Goal: Check status: Check status

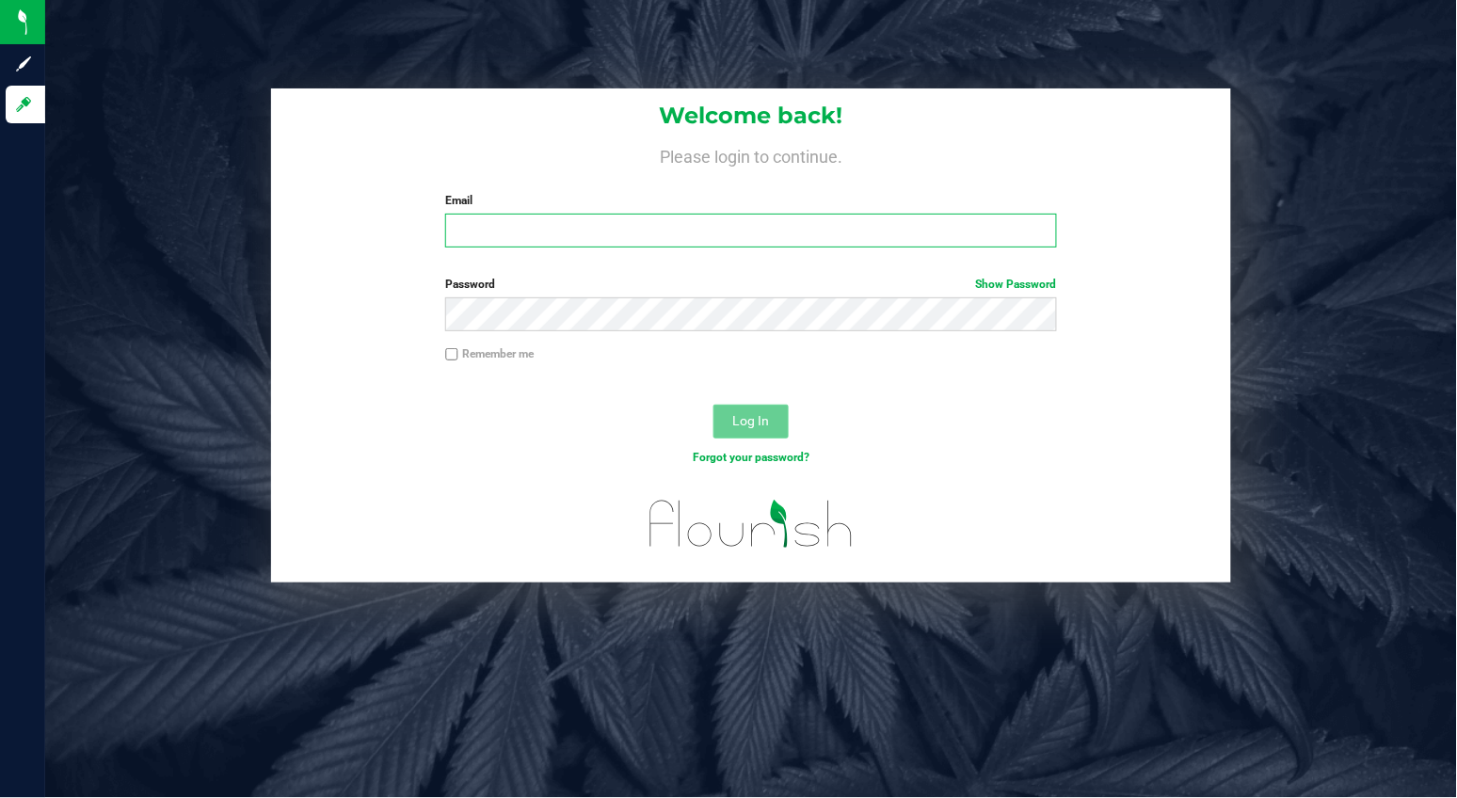
type input "patrick@vlasiclabs.com"
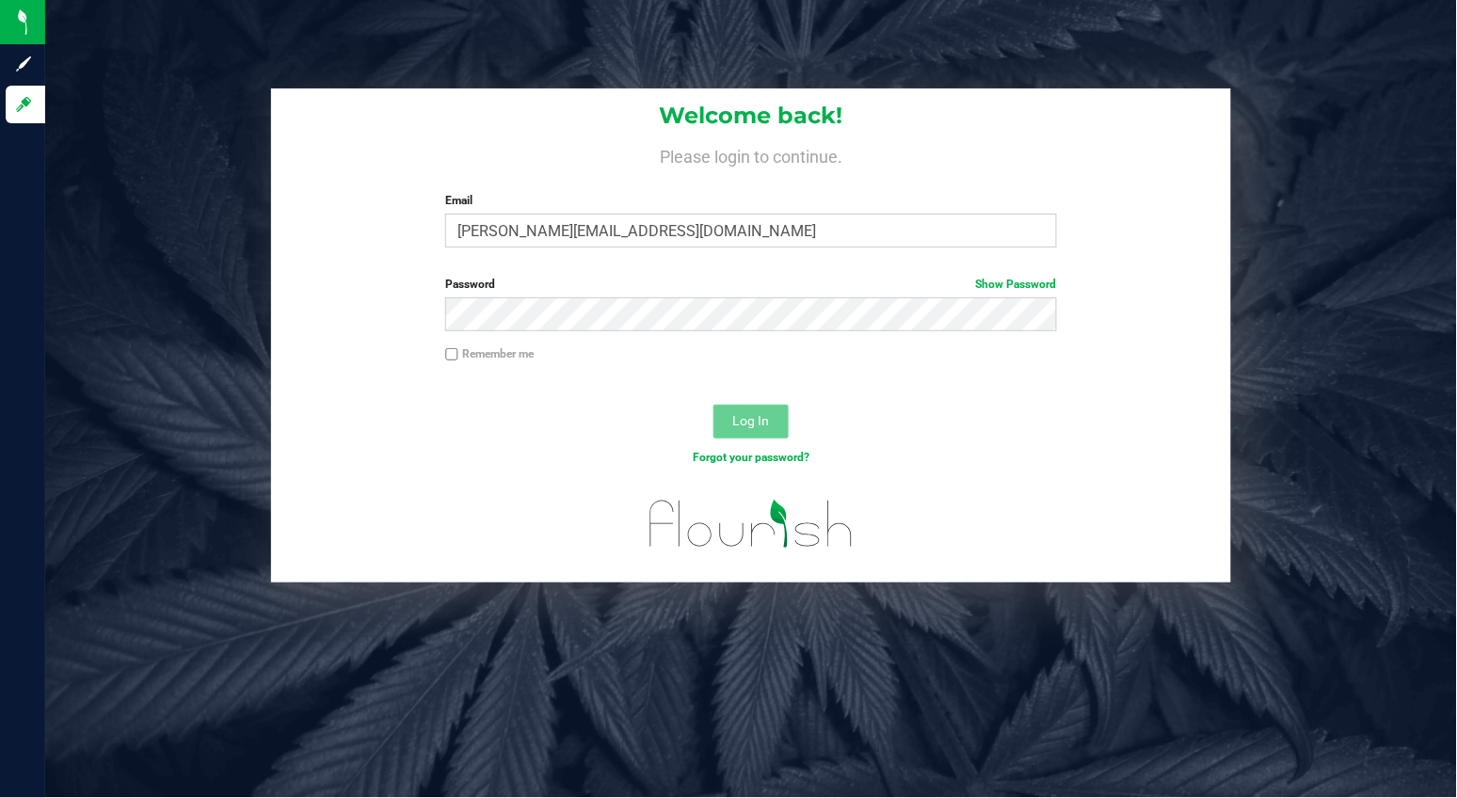
click at [753, 415] on span "Log In" at bounding box center [751, 420] width 37 height 15
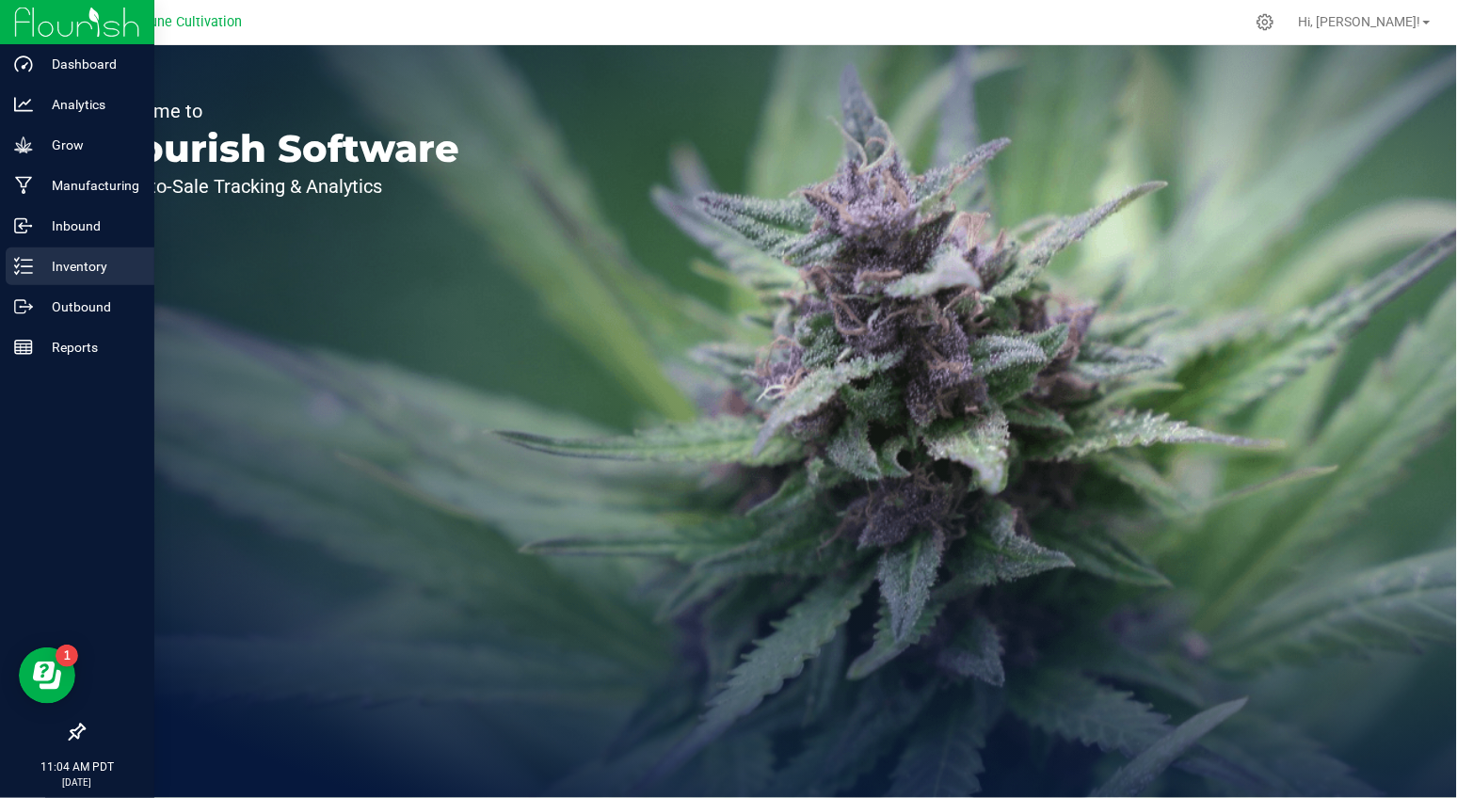
click at [72, 265] on p "Inventory" at bounding box center [89, 266] width 113 height 23
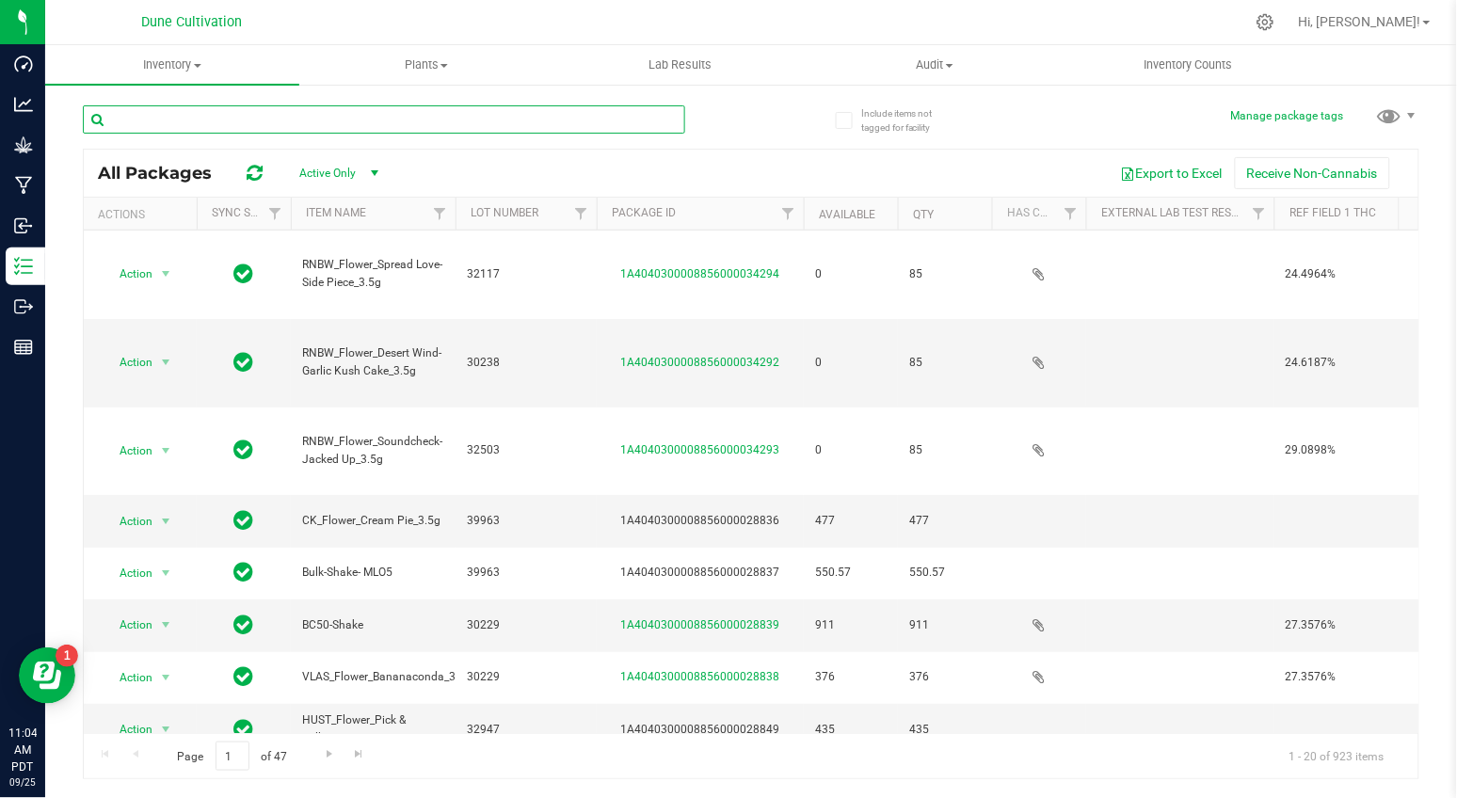
click at [409, 115] on input "text" at bounding box center [384, 119] width 602 height 28
type input "vlas"
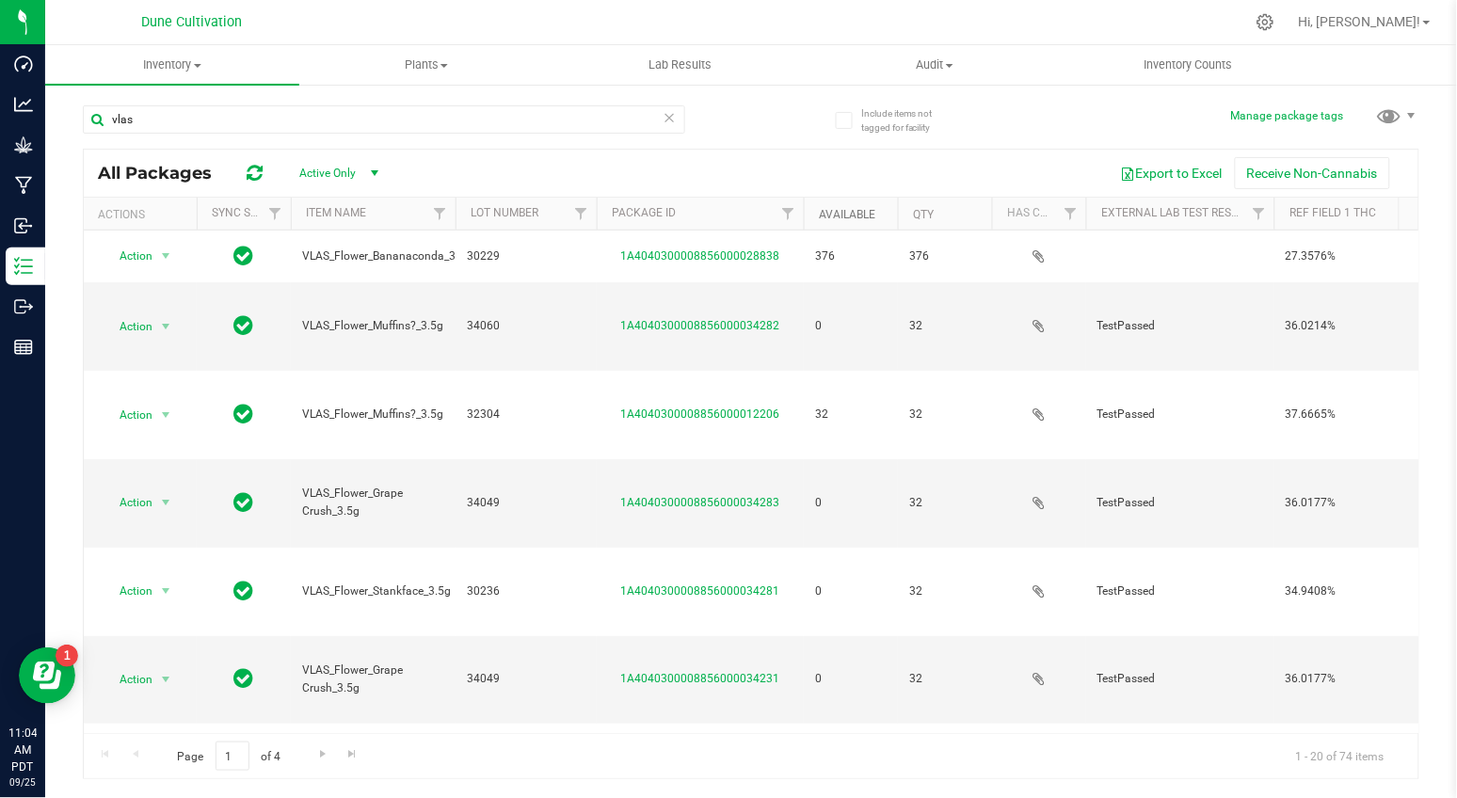
click at [849, 211] on link "Available" at bounding box center [847, 214] width 56 height 13
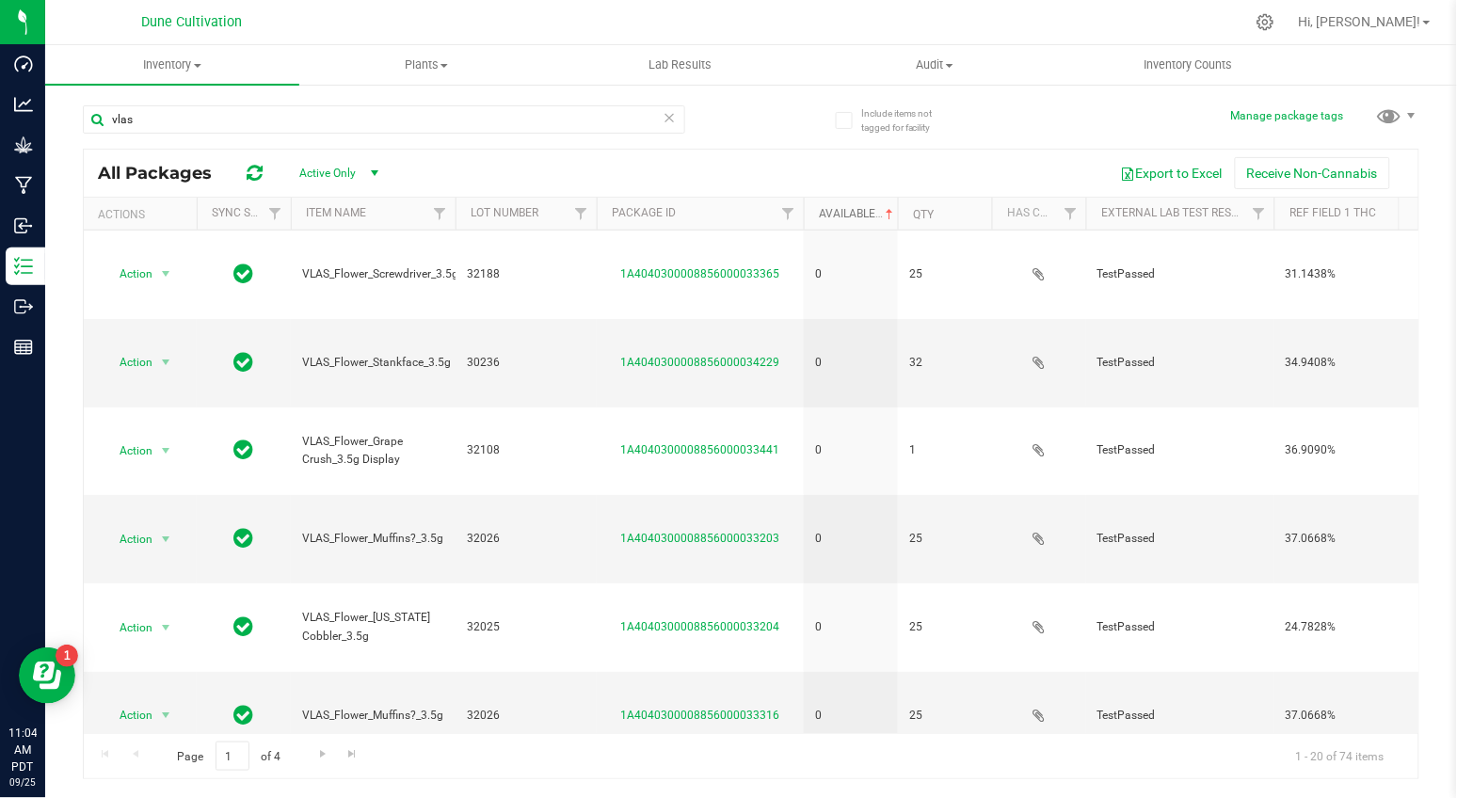
click at [835, 208] on link "Available" at bounding box center [858, 213] width 78 height 13
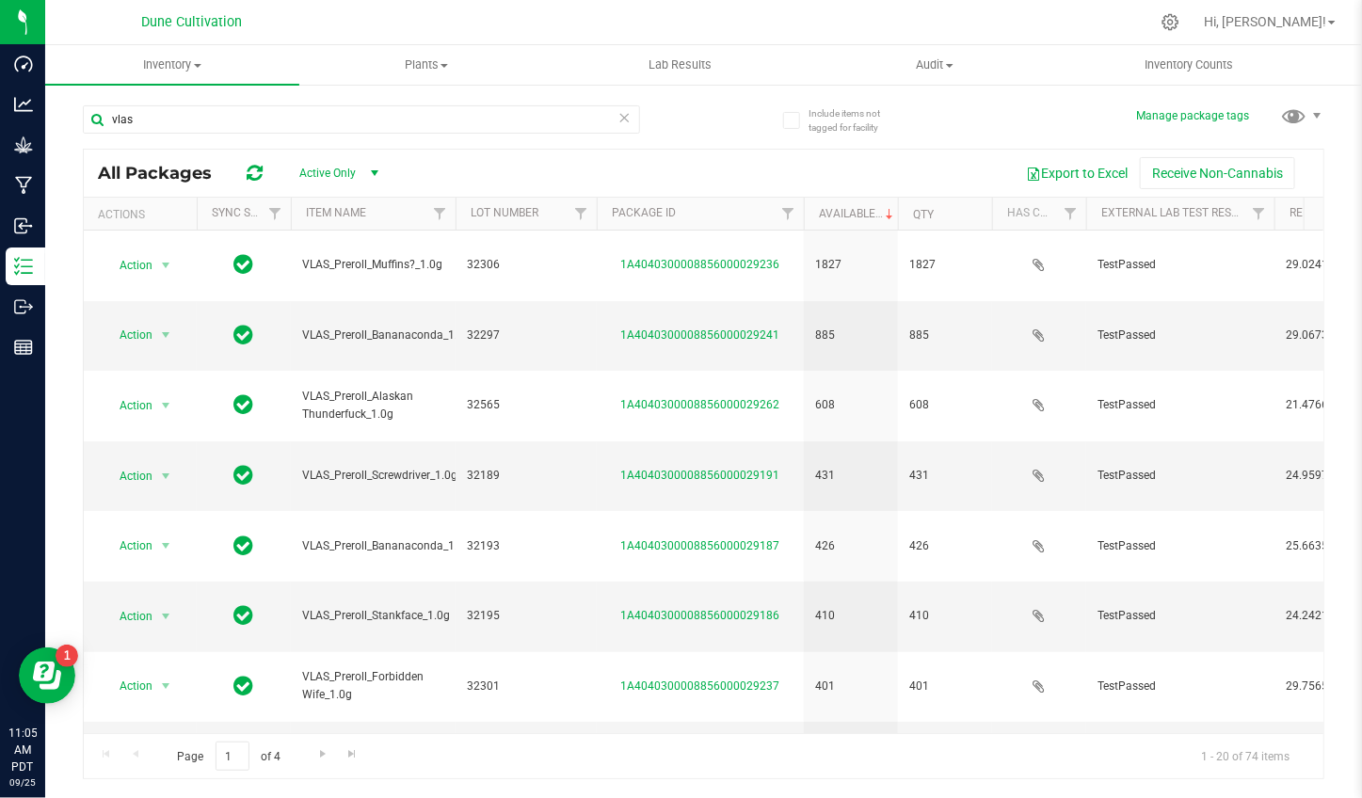
click at [732, 162] on div "Export to Excel Receive Non-Cannabis" at bounding box center [855, 173] width 908 height 32
click at [674, 114] on div "vlas" at bounding box center [393, 118] width 621 height 60
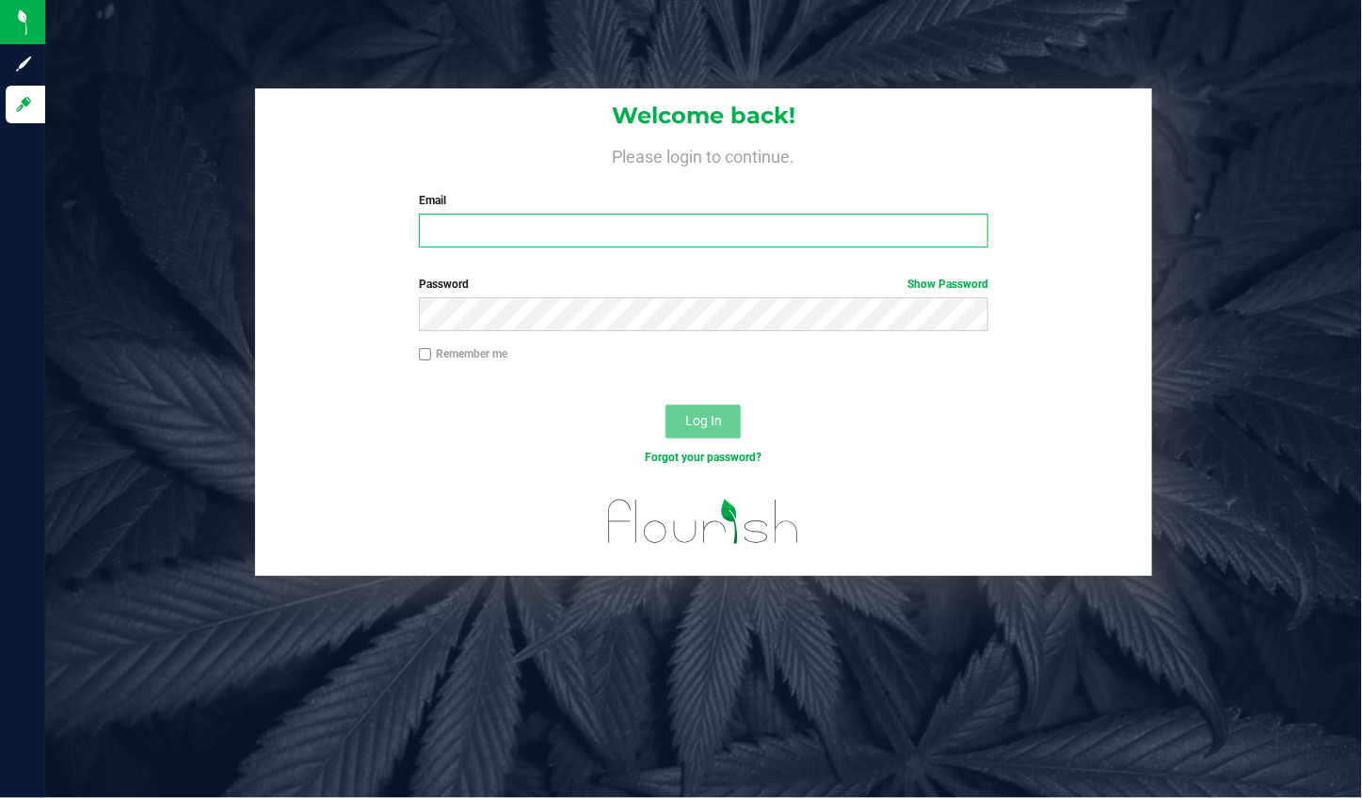
type input "[PERSON_NAME][EMAIL_ADDRESS][DOMAIN_NAME]"
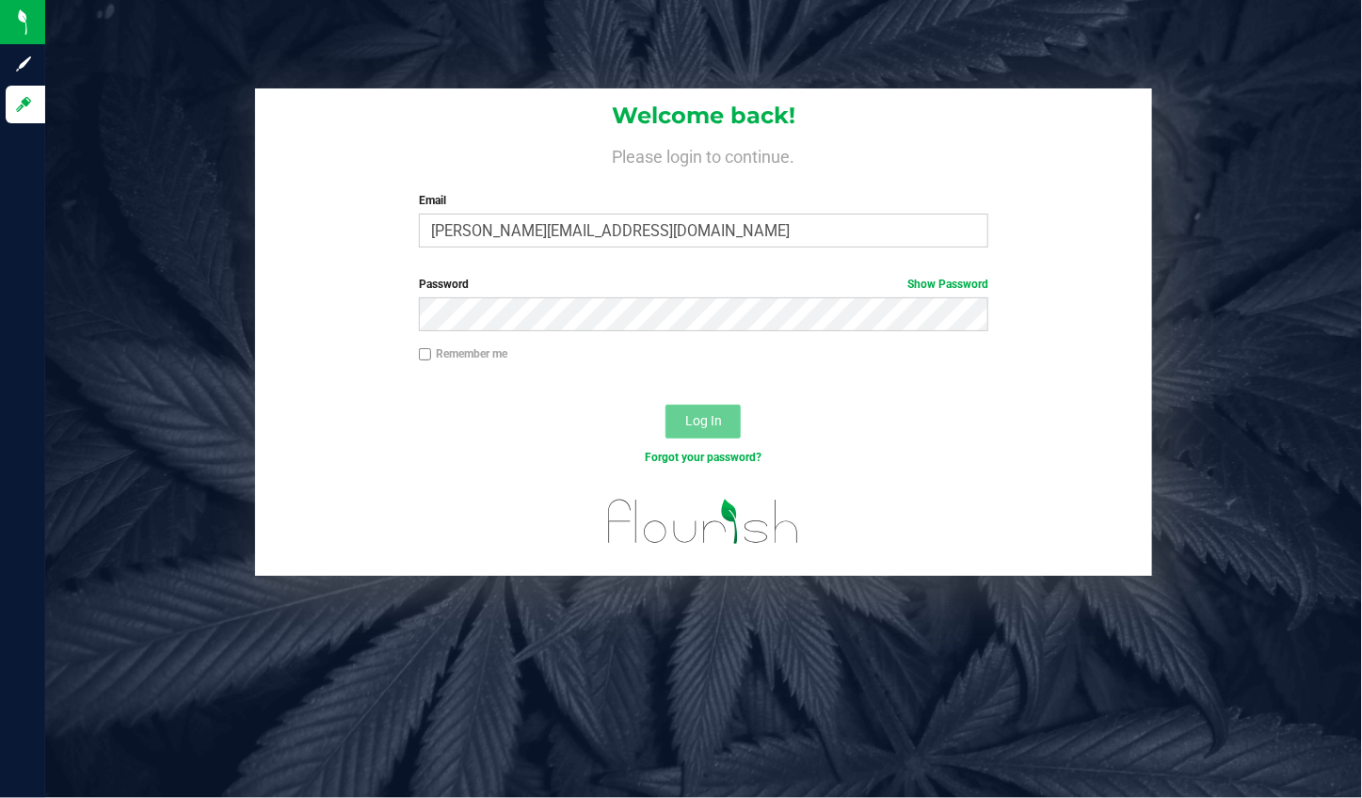
click at [714, 428] on span "Log In" at bounding box center [703, 420] width 37 height 15
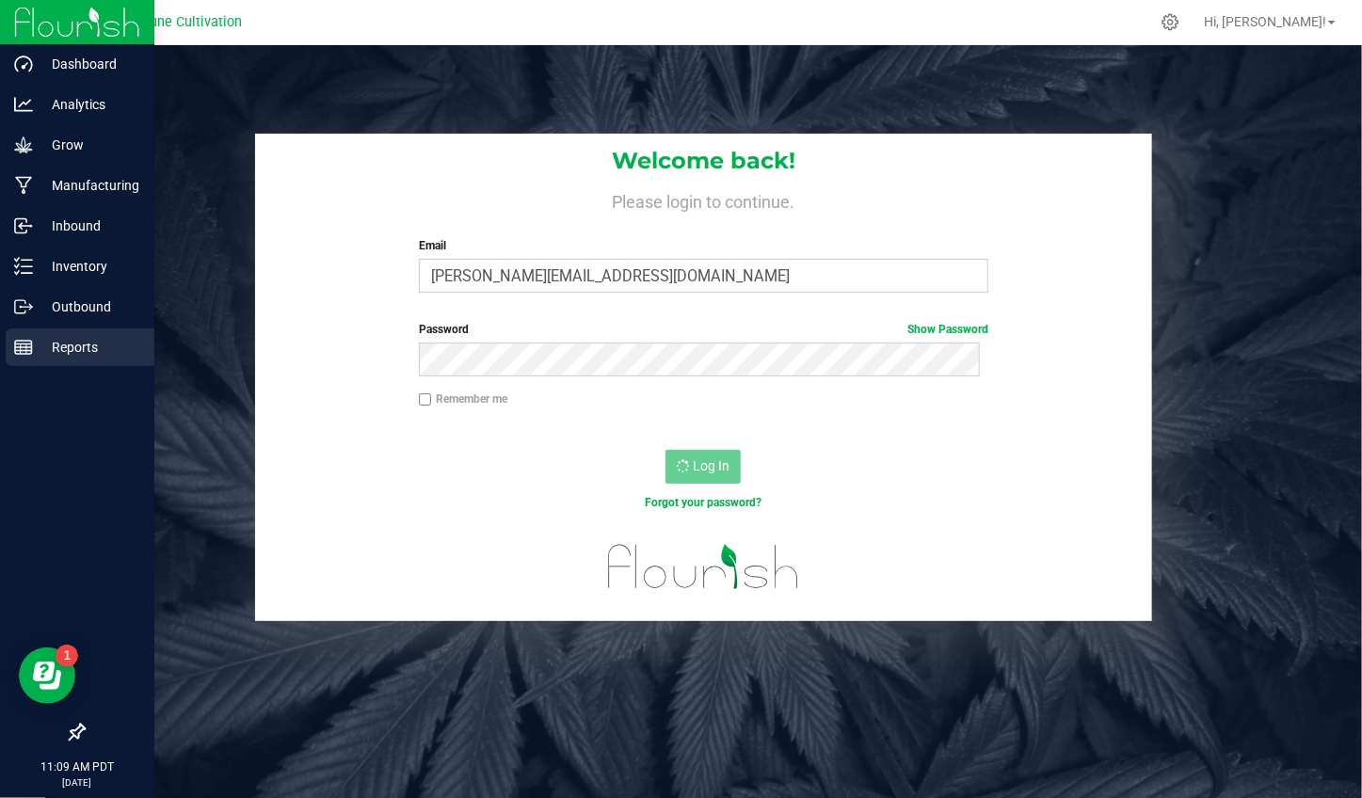
click at [57, 336] on p "Reports" at bounding box center [89, 347] width 113 height 23
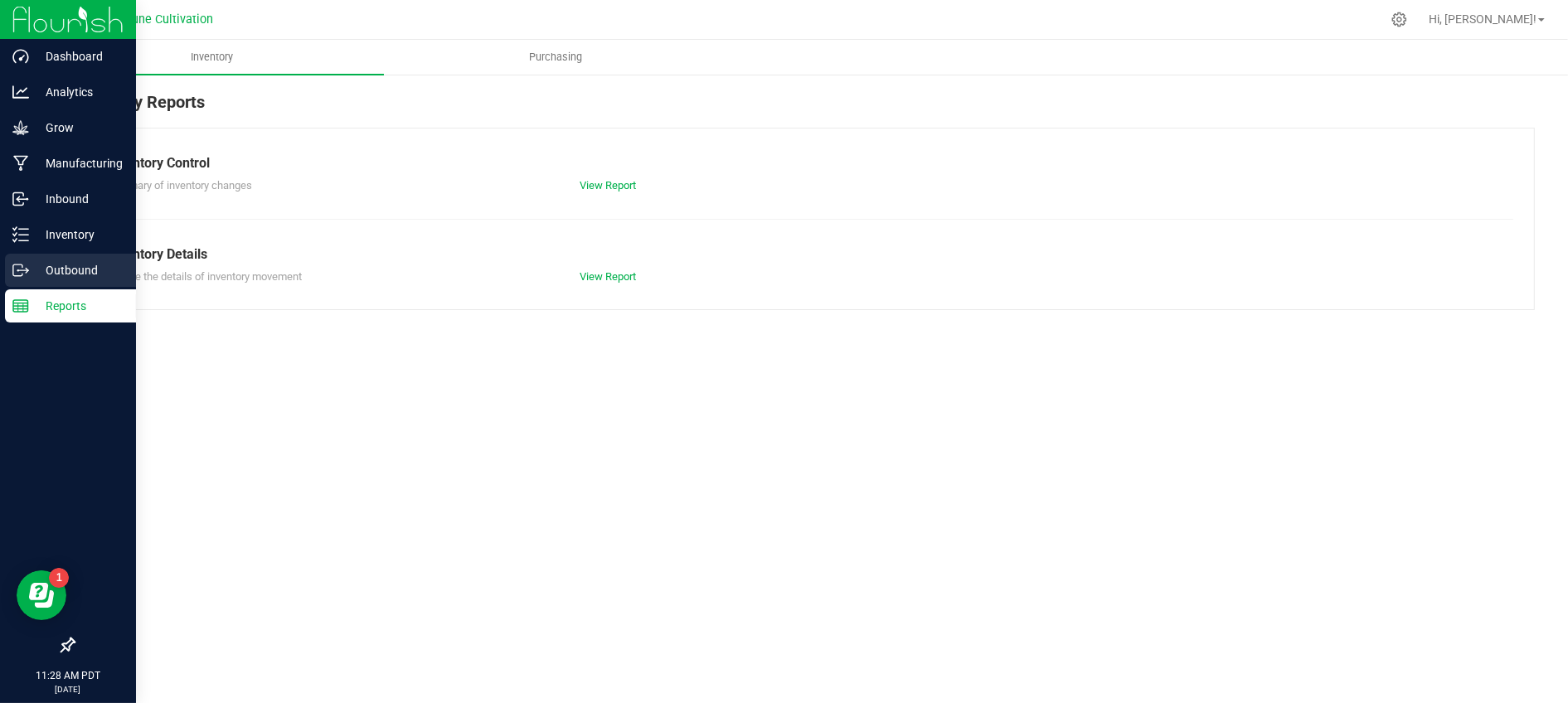
click at [48, 267] on p "Outbound" at bounding box center [78, 270] width 100 height 20
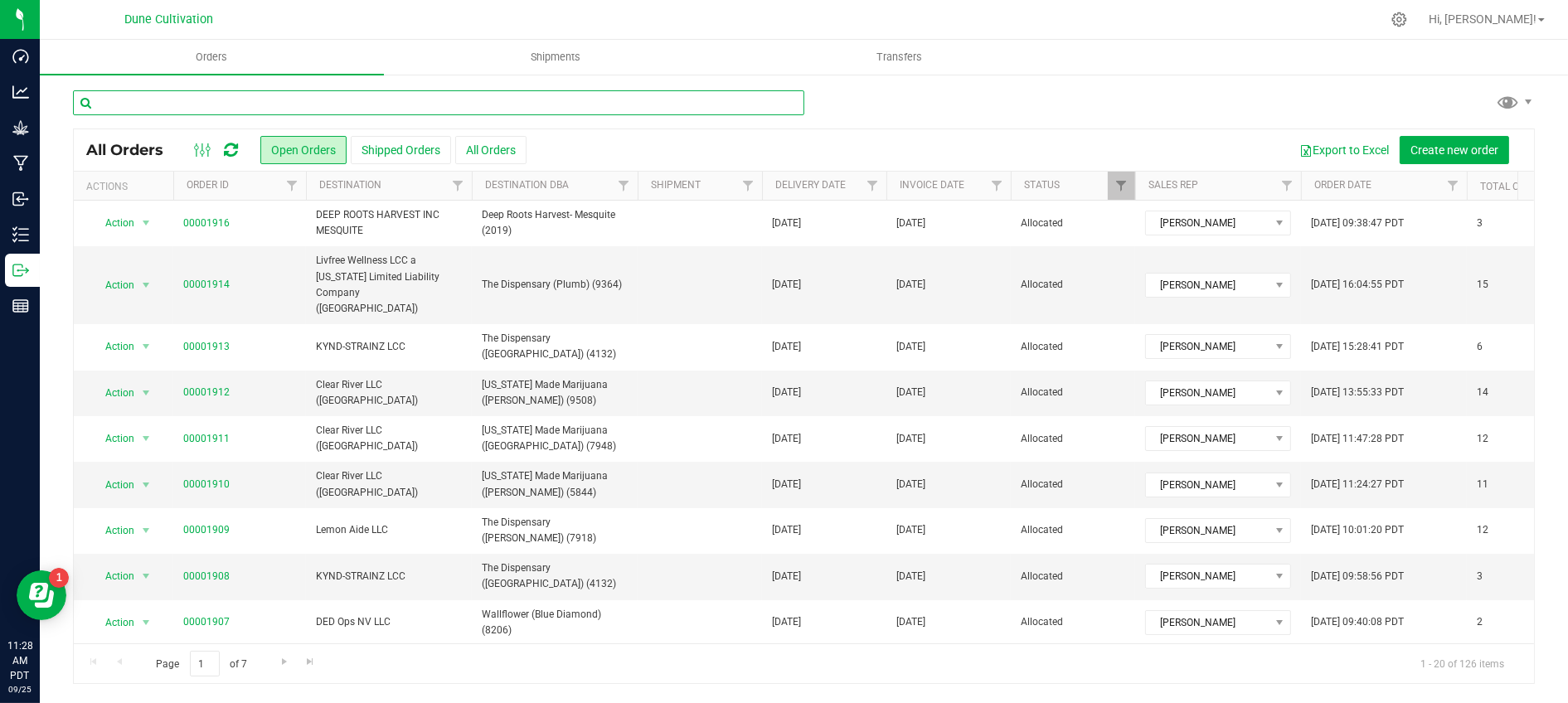
click at [309, 96] on input "text" at bounding box center [439, 103] width 731 height 25
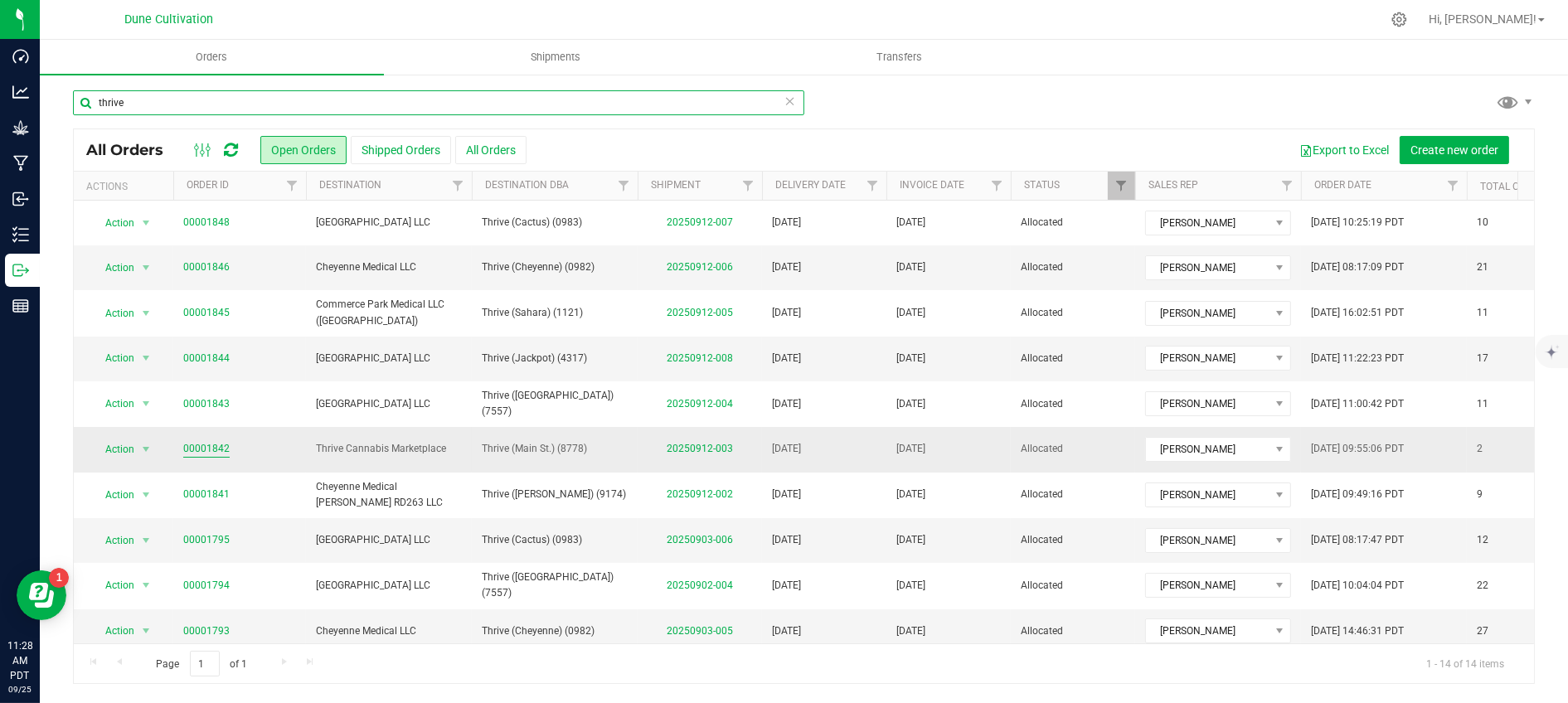
type input "thrive"
click at [218, 448] on link "00001842" at bounding box center [206, 449] width 47 height 16
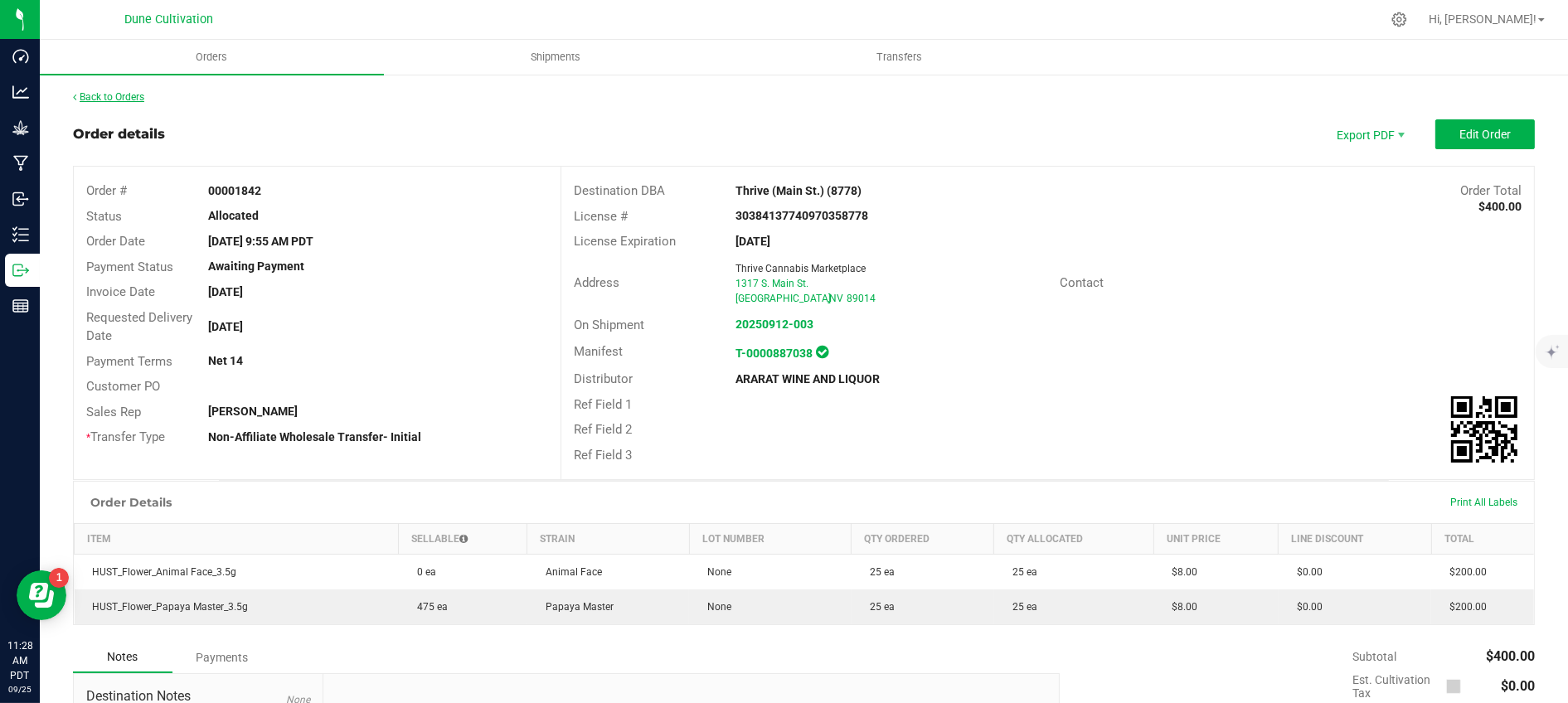
click at [117, 102] on link "Back to Orders" at bounding box center [108, 97] width 71 height 11
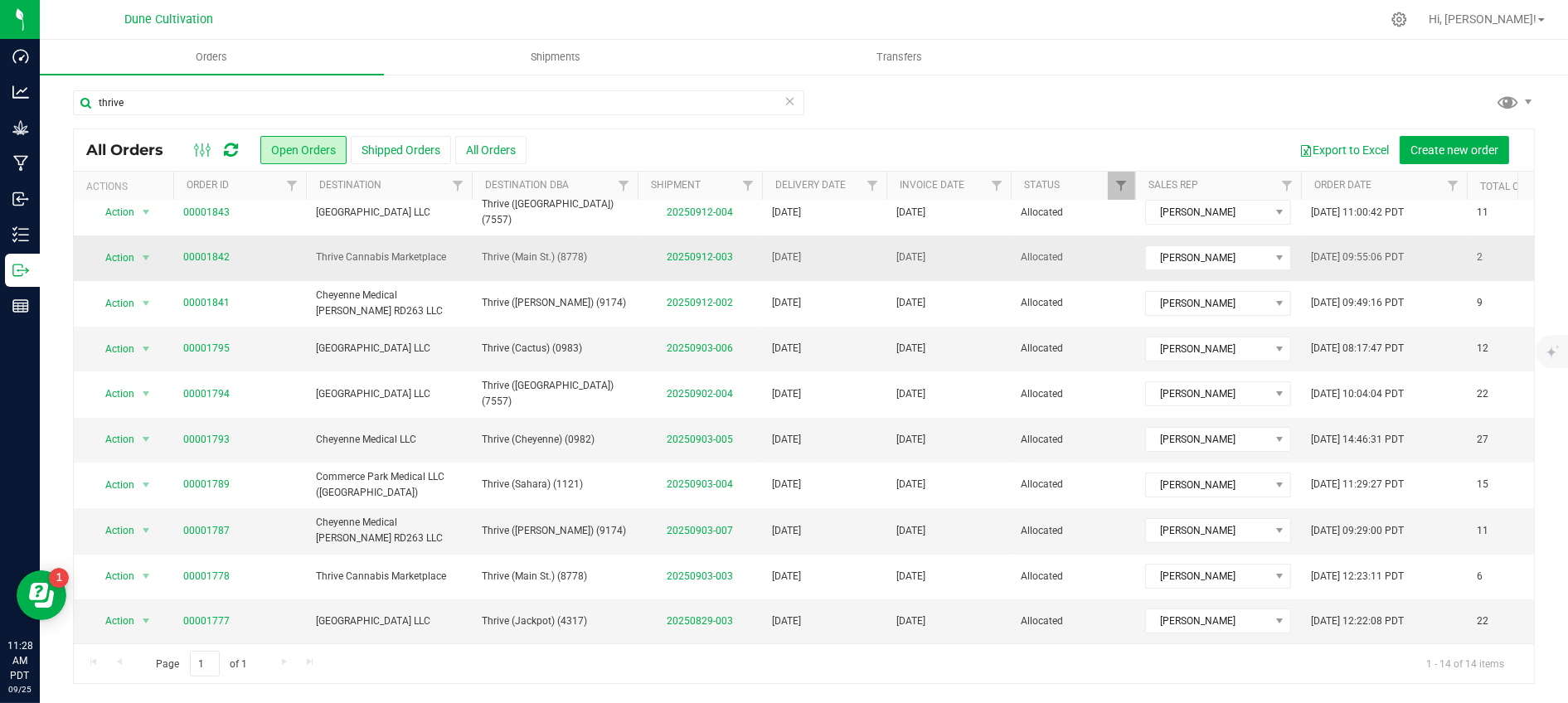
scroll to position [213, 0]
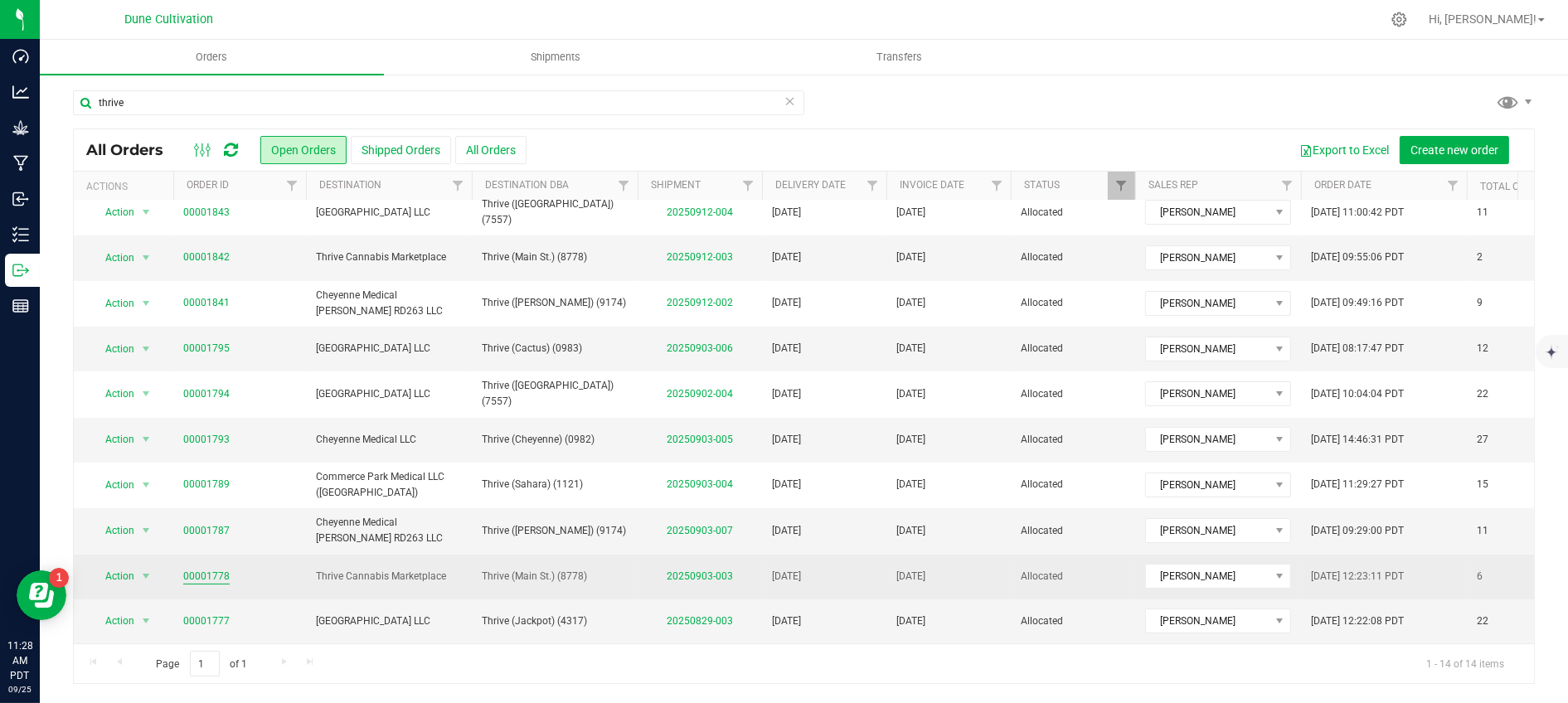
click at [191, 569] on link "00001778" at bounding box center [206, 577] width 47 height 16
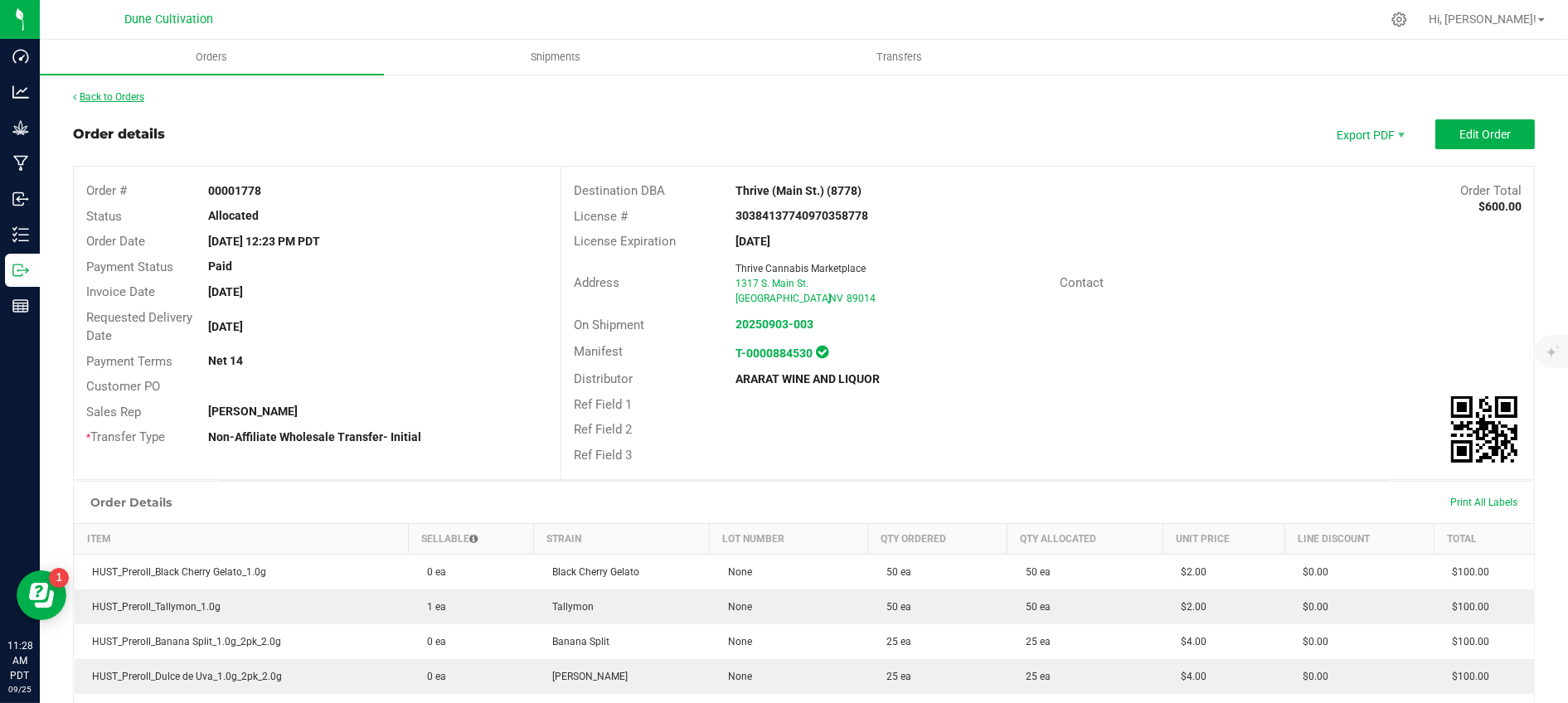
click at [129, 92] on link "Back to Orders" at bounding box center [108, 97] width 71 height 11
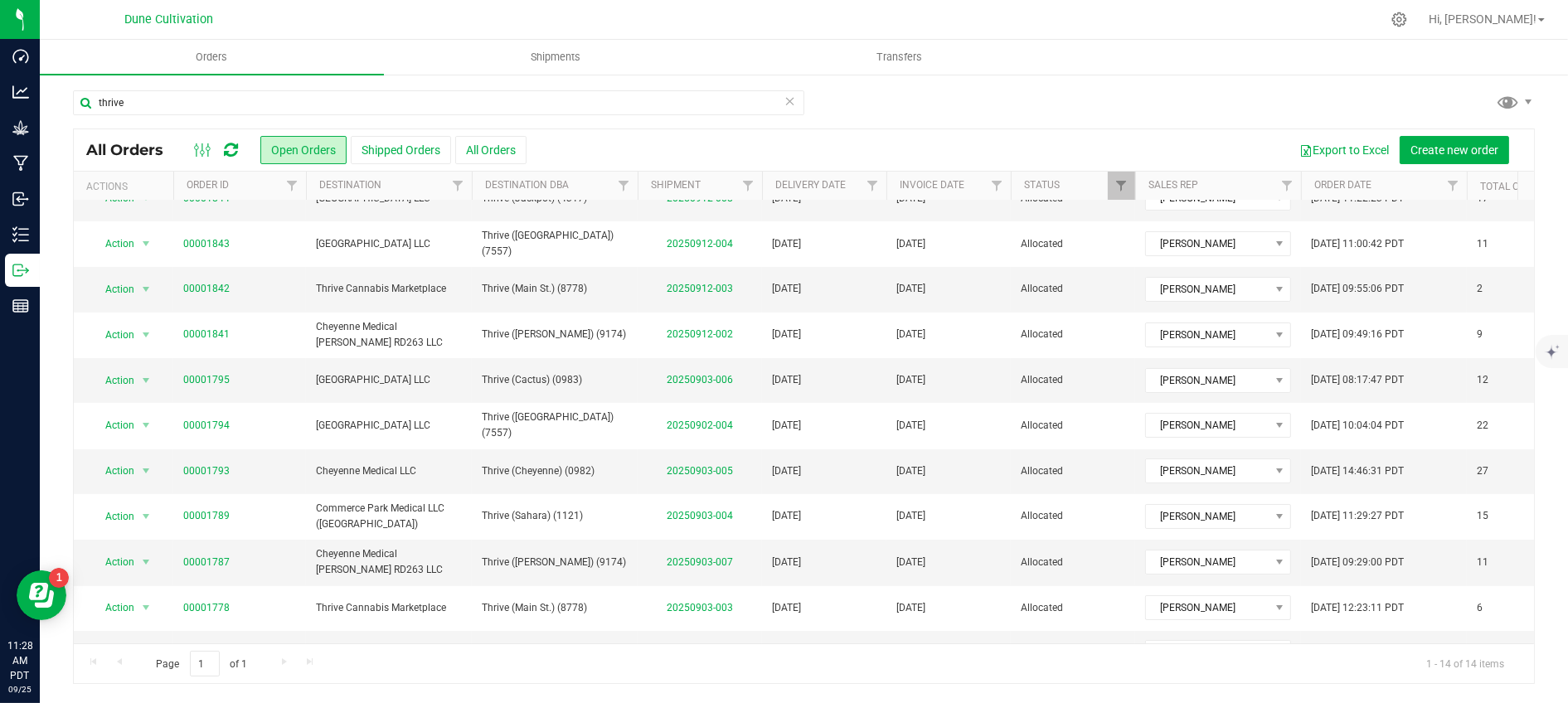
scroll to position [213, 0]
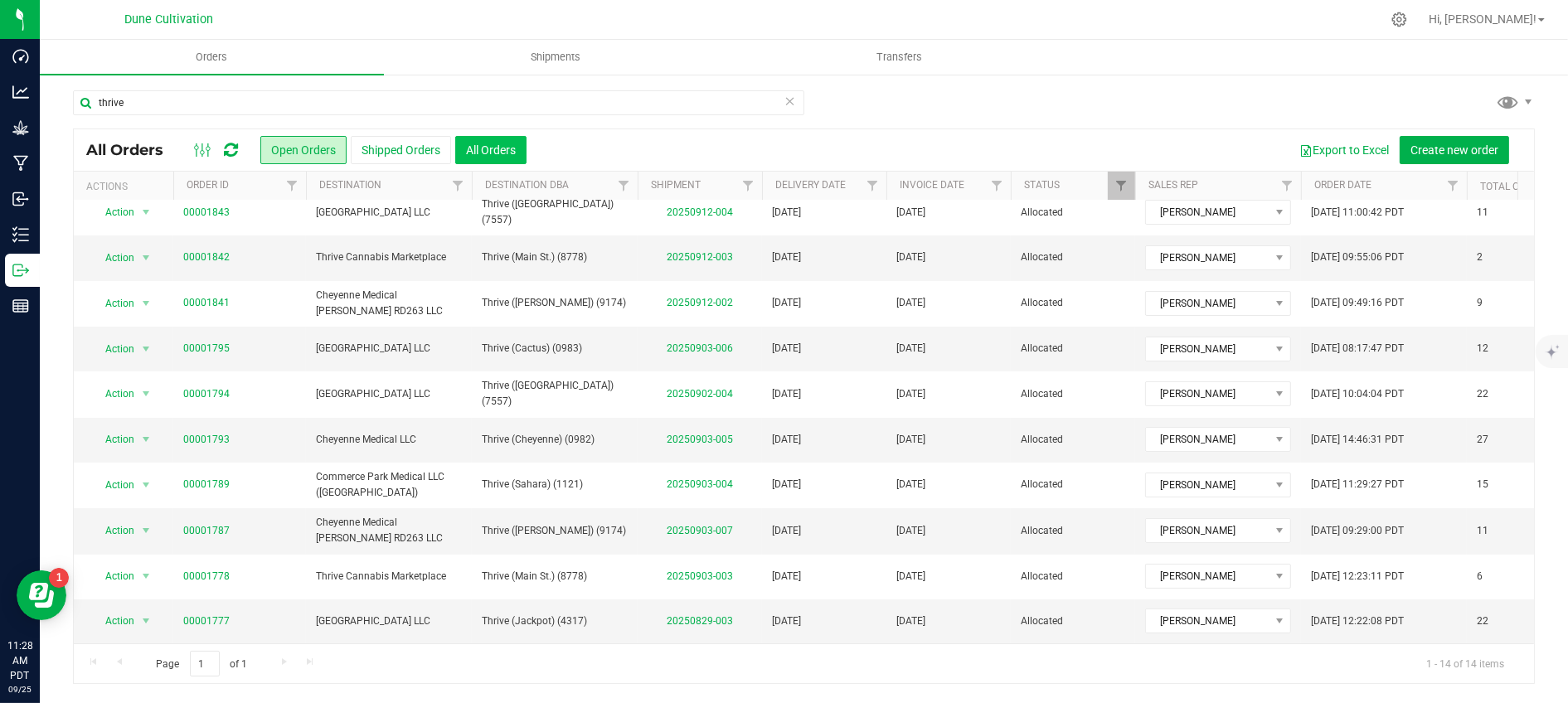
click at [478, 143] on button "All Orders" at bounding box center [491, 150] width 71 height 28
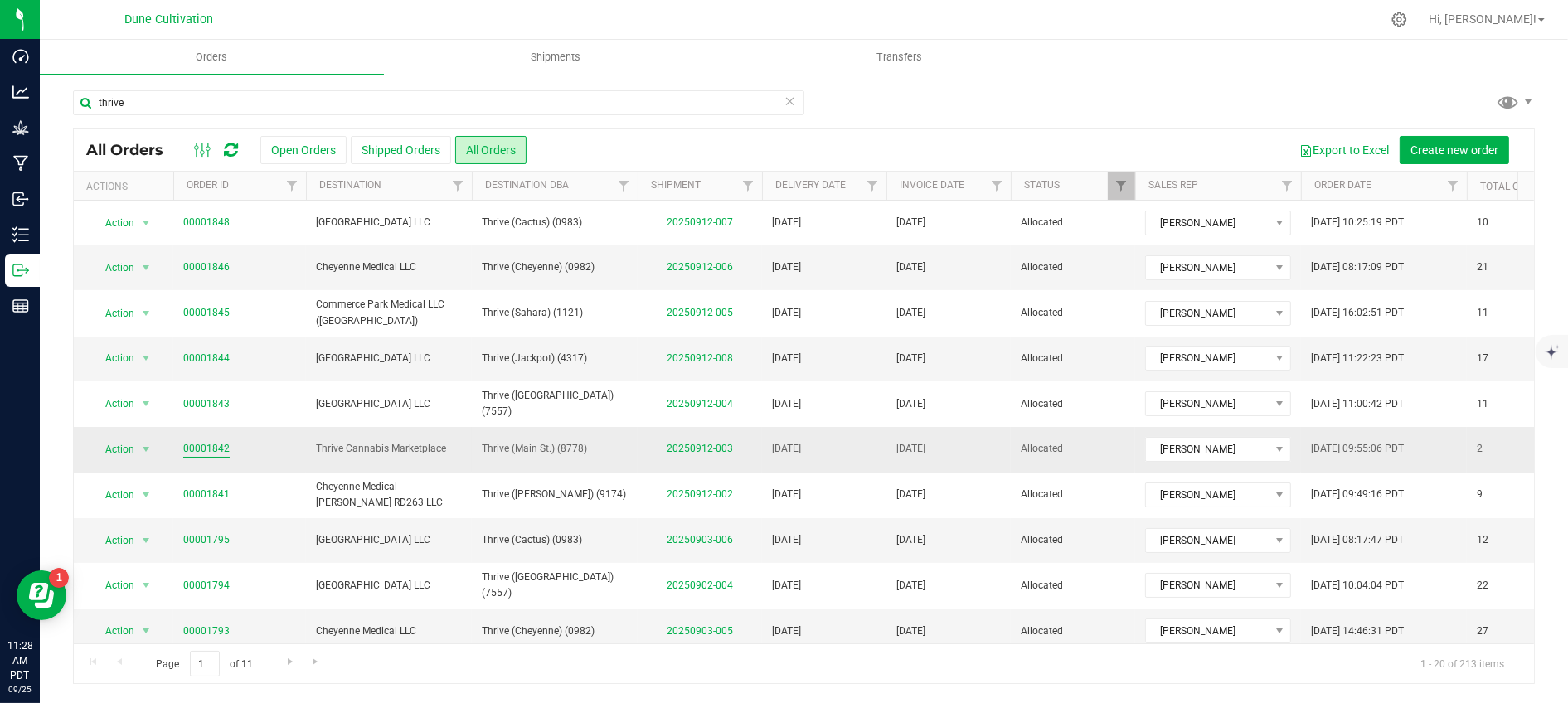
click at [199, 455] on link "00001842" at bounding box center [206, 449] width 47 height 16
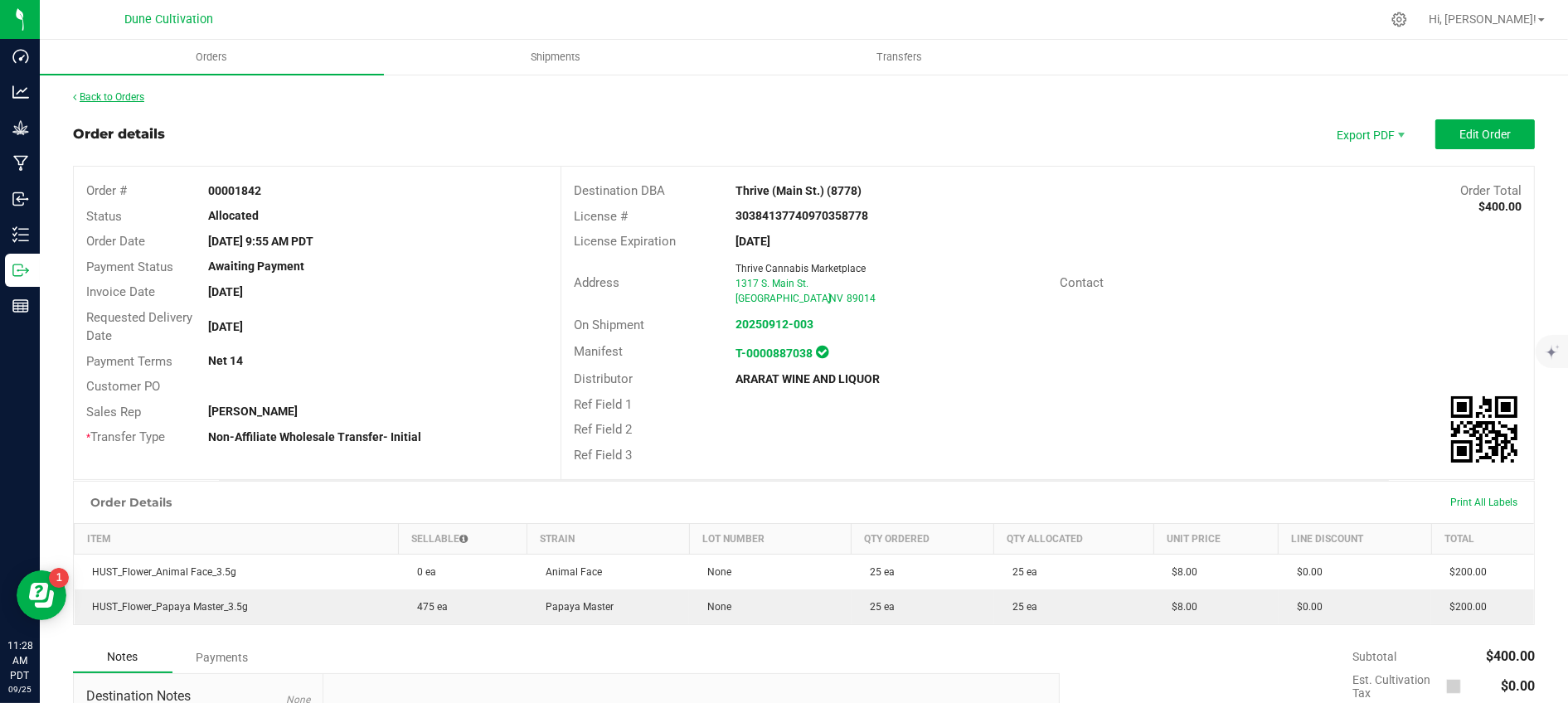
click at [131, 94] on link "Back to Orders" at bounding box center [108, 97] width 71 height 11
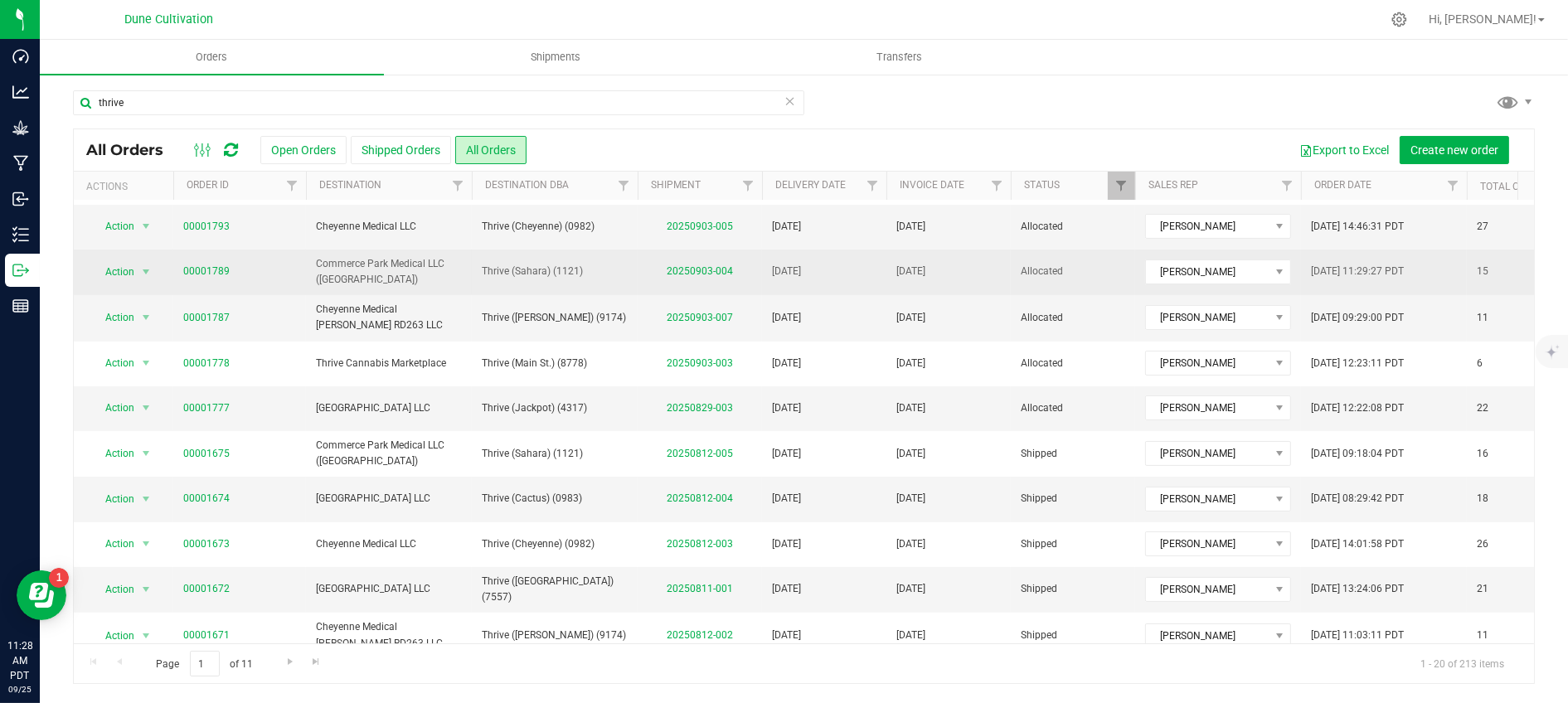
scroll to position [442, 0]
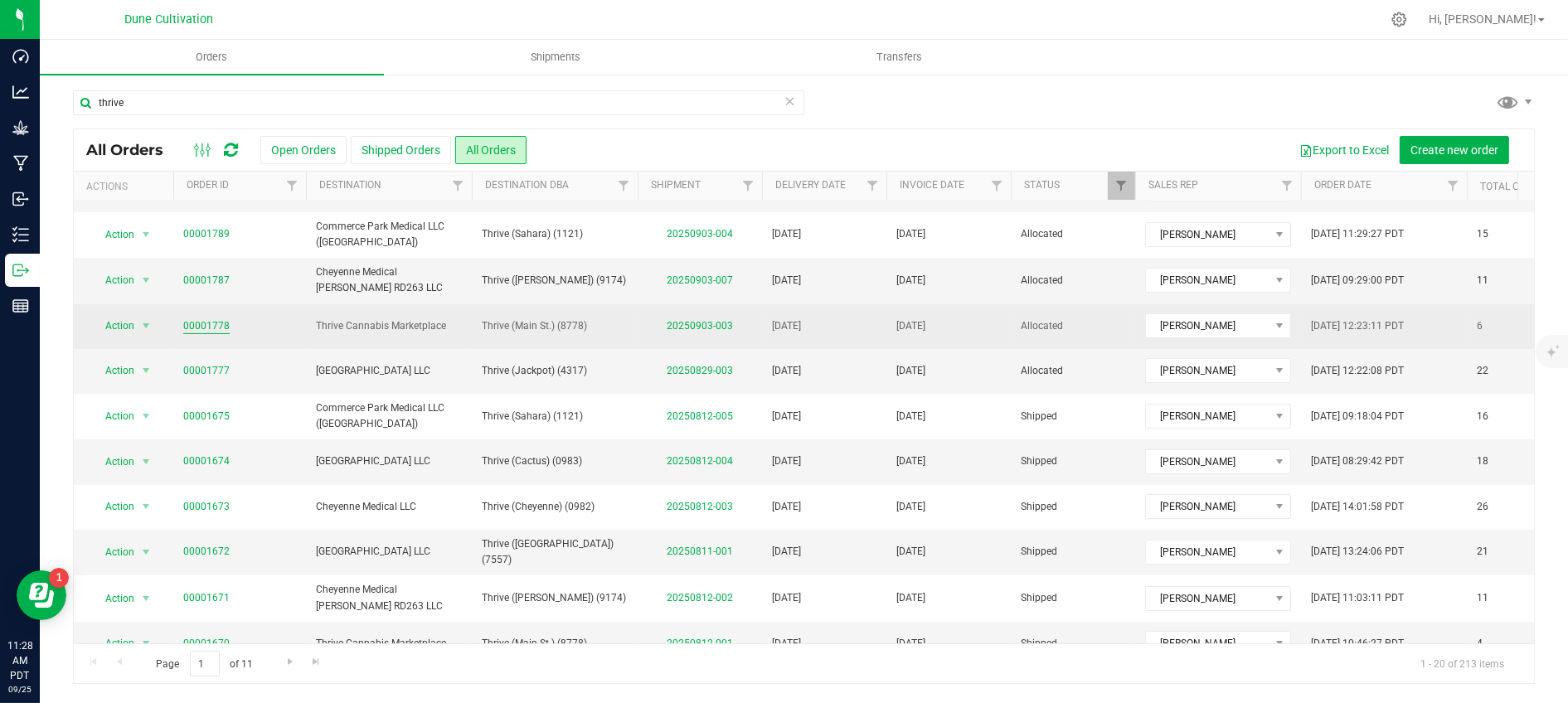
click at [193, 327] on link "00001778" at bounding box center [206, 326] width 47 height 16
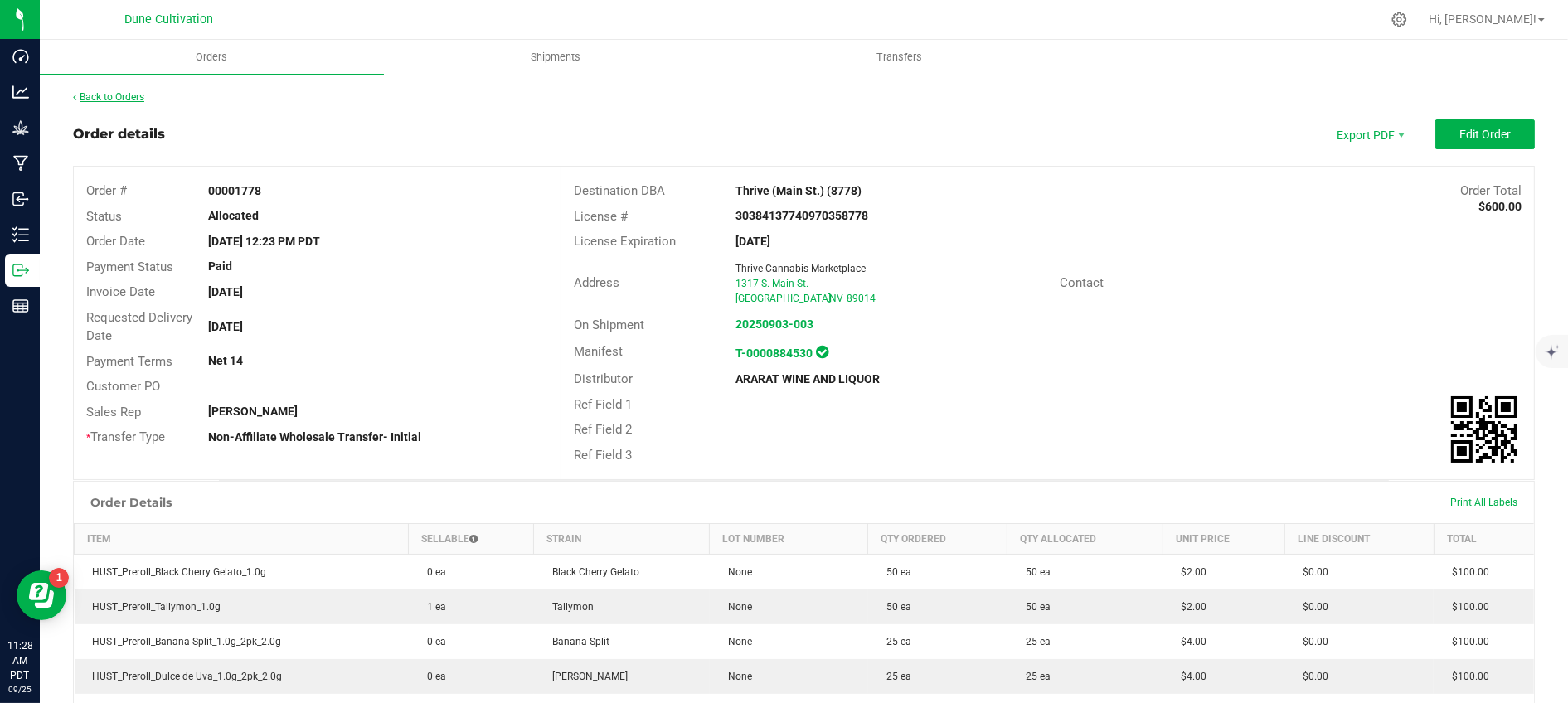
click at [126, 92] on link "Back to Orders" at bounding box center [108, 97] width 71 height 11
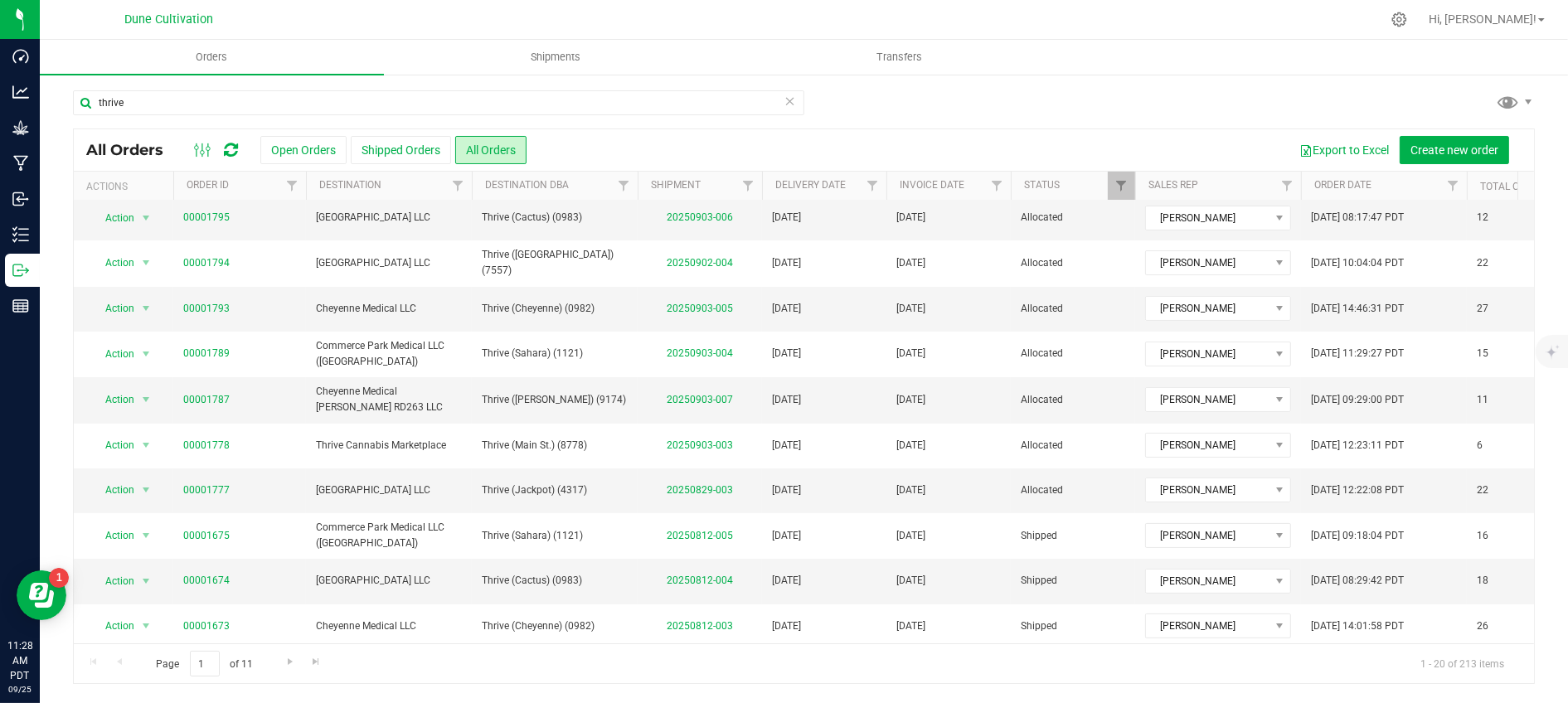
scroll to position [332, 0]
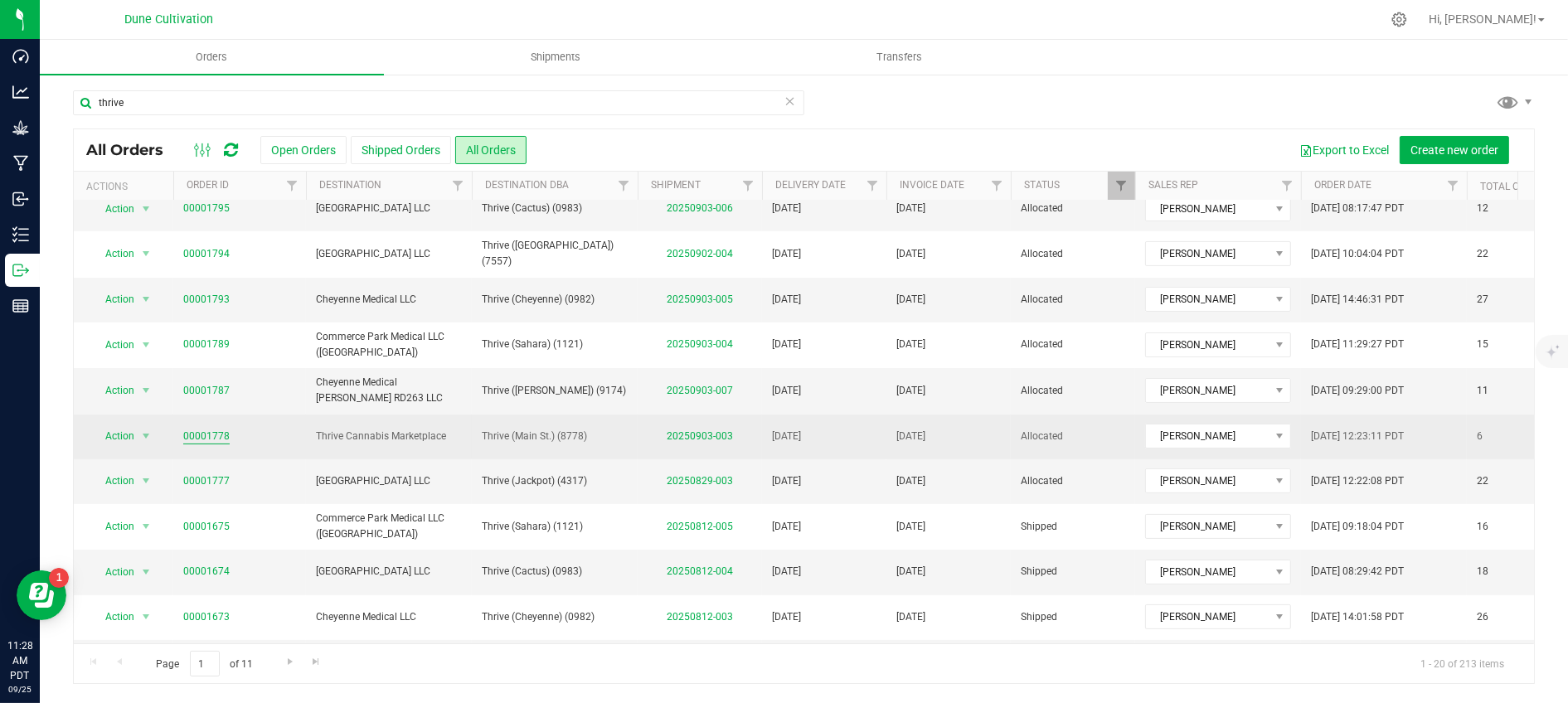
click at [196, 439] on link "00001778" at bounding box center [206, 437] width 47 height 16
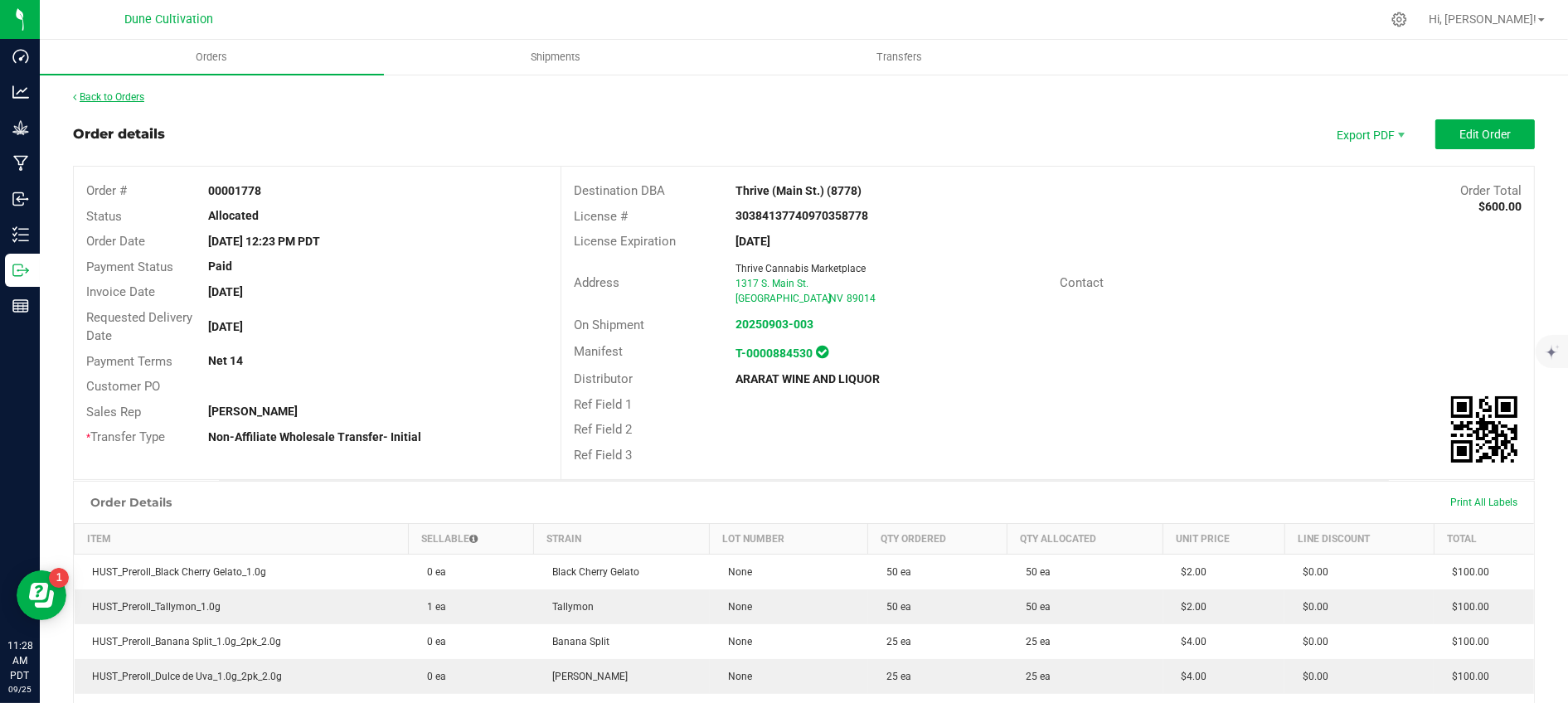
click at [140, 92] on link "Back to Orders" at bounding box center [108, 97] width 71 height 11
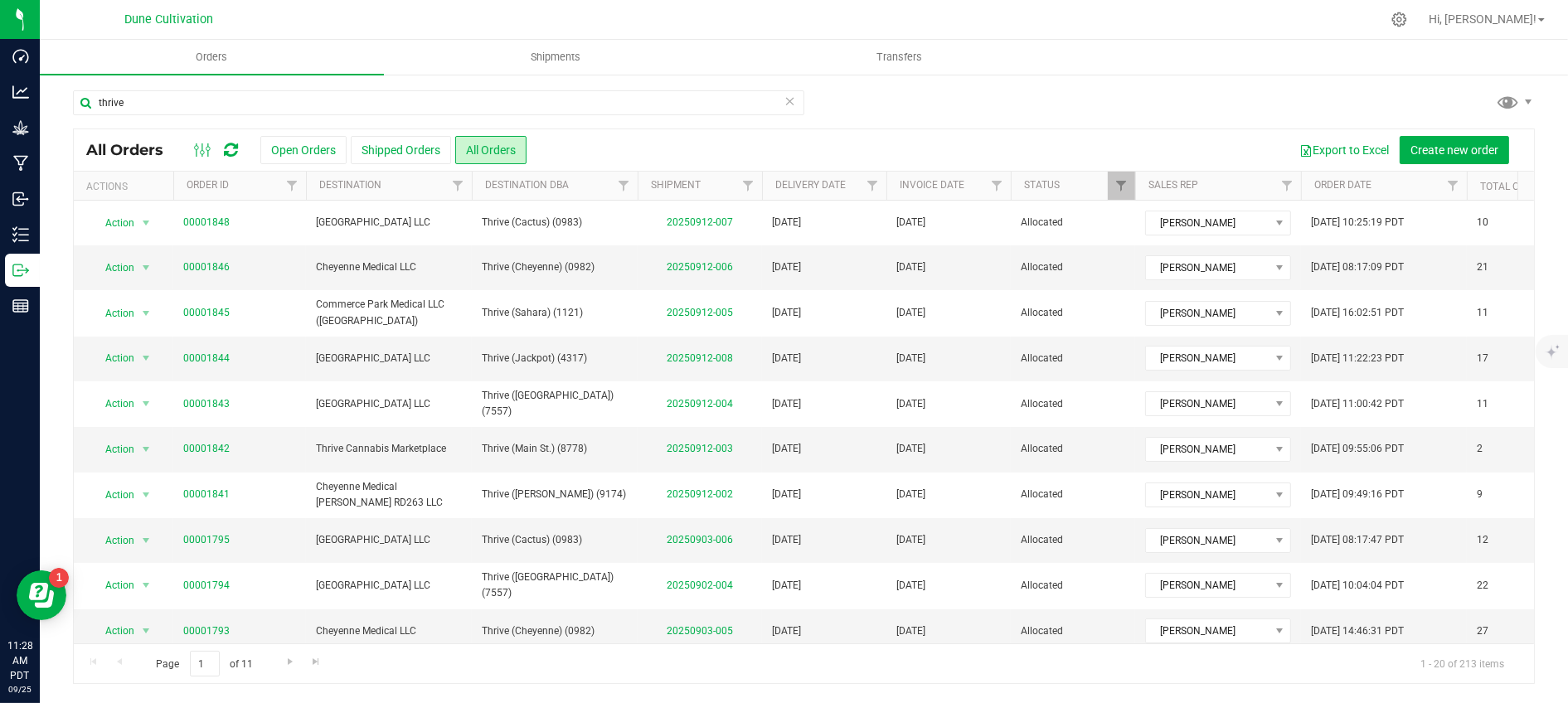
scroll to position [486, 0]
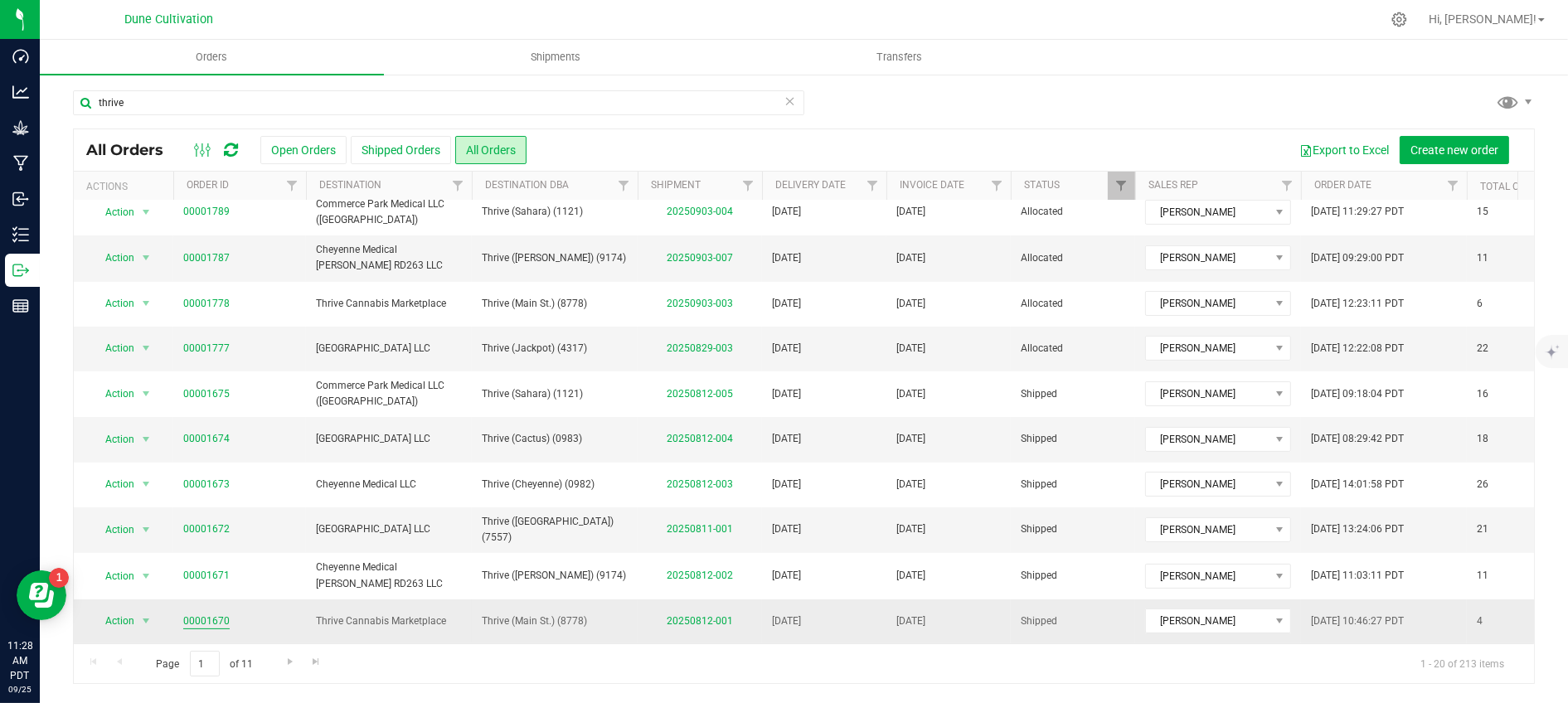
click at [207, 614] on link "00001670" at bounding box center [206, 622] width 47 height 16
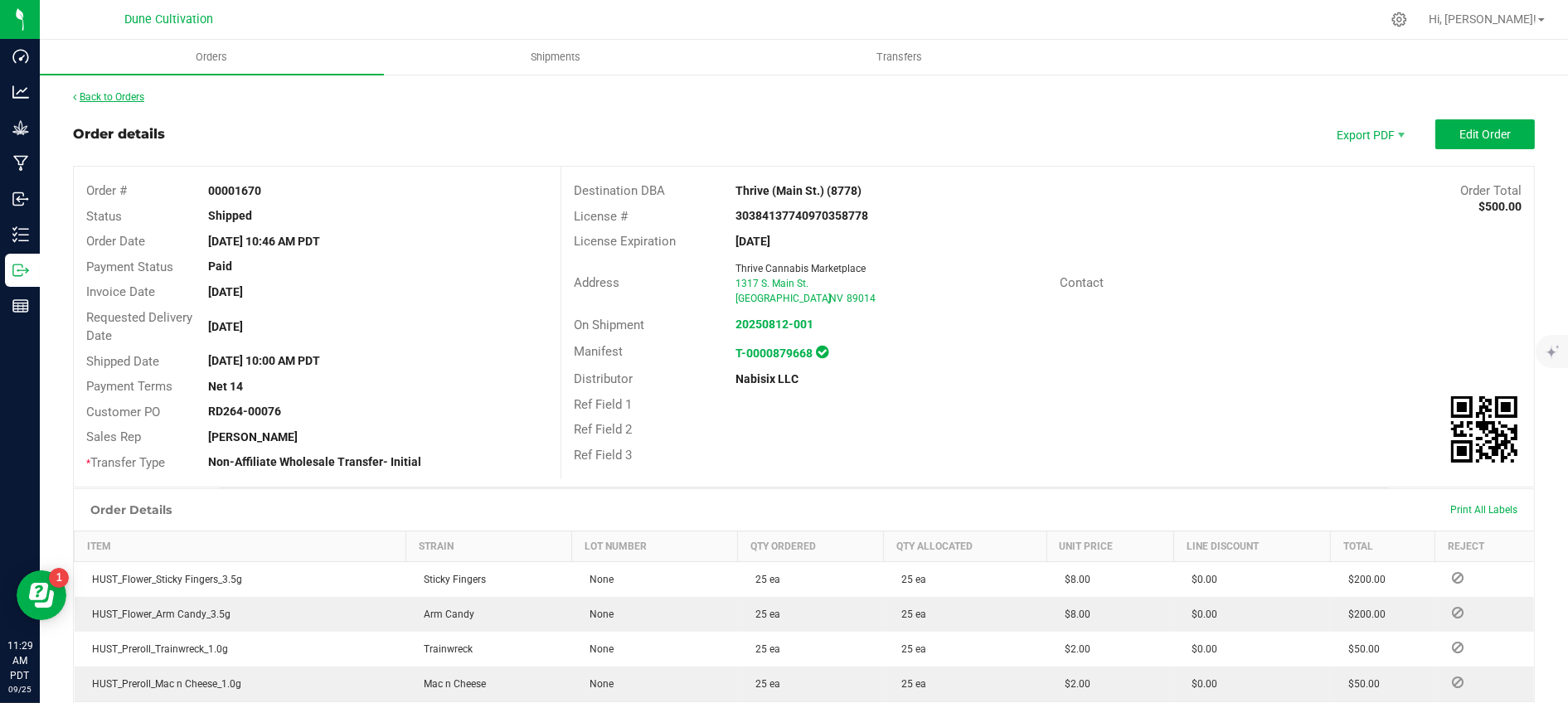
click at [134, 100] on link "Back to Orders" at bounding box center [108, 97] width 71 height 11
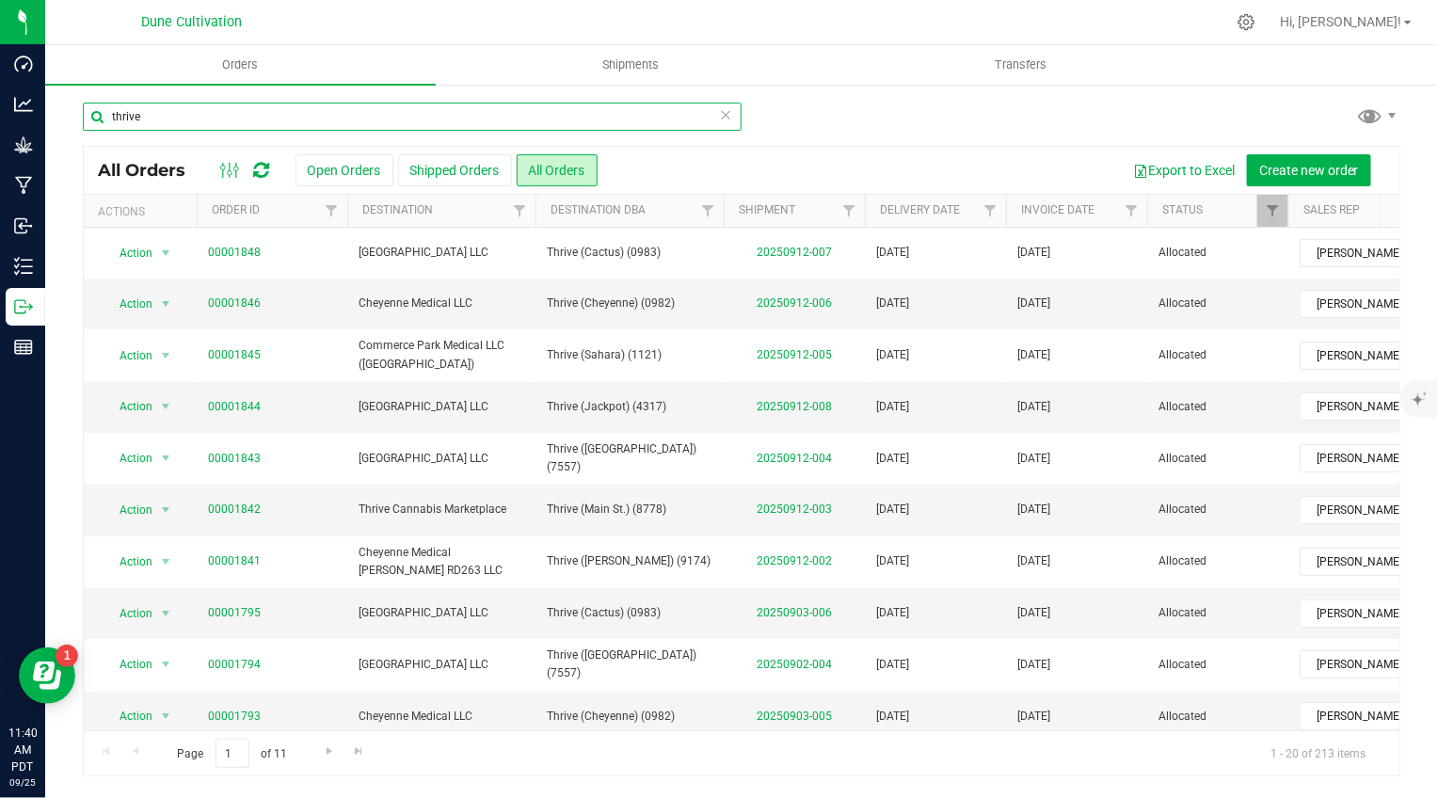
click at [253, 112] on input "thrive" at bounding box center [412, 117] width 659 height 28
type input "cura"
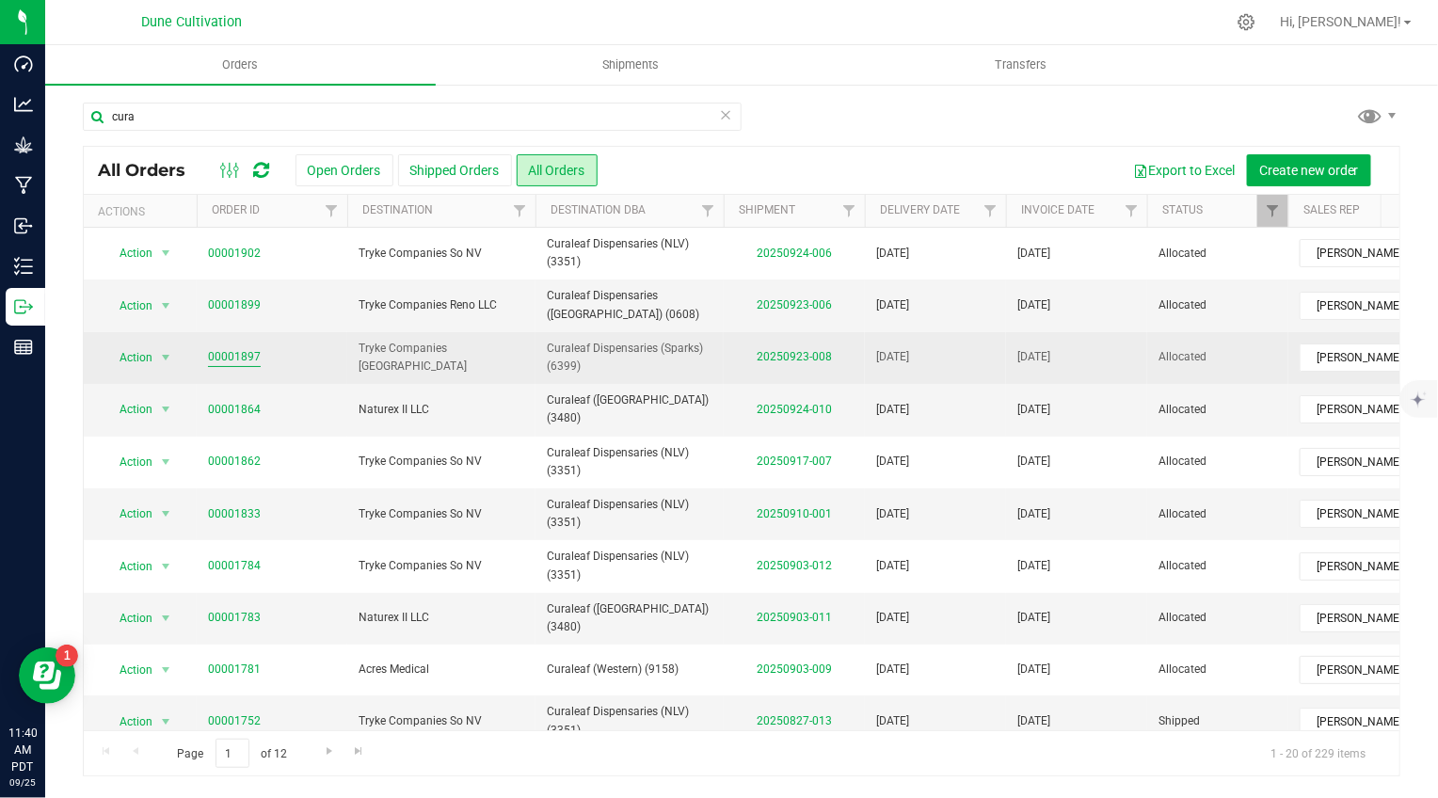
click at [222, 351] on link "00001897" at bounding box center [234, 357] width 53 height 18
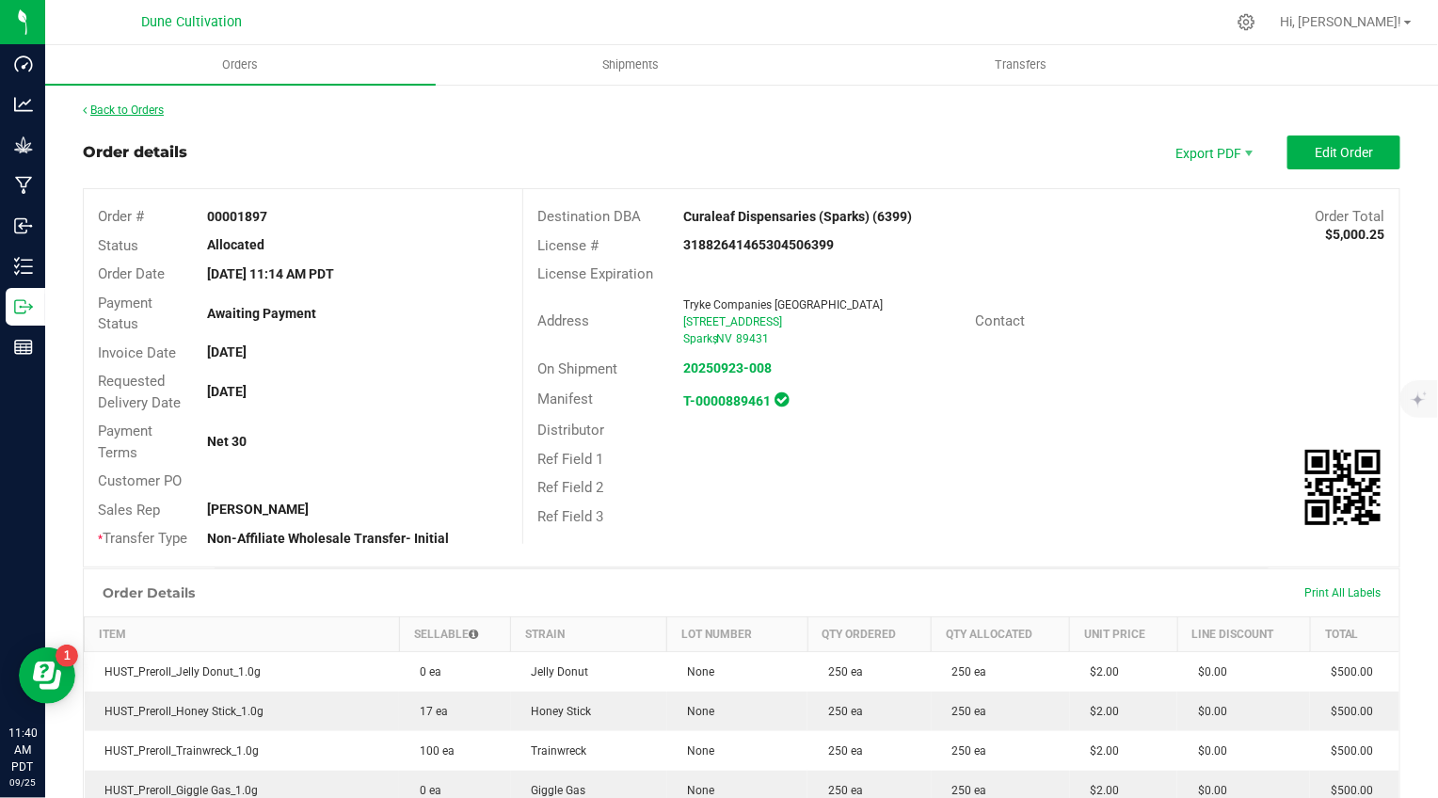
click at [145, 110] on link "Back to Orders" at bounding box center [123, 110] width 81 height 13
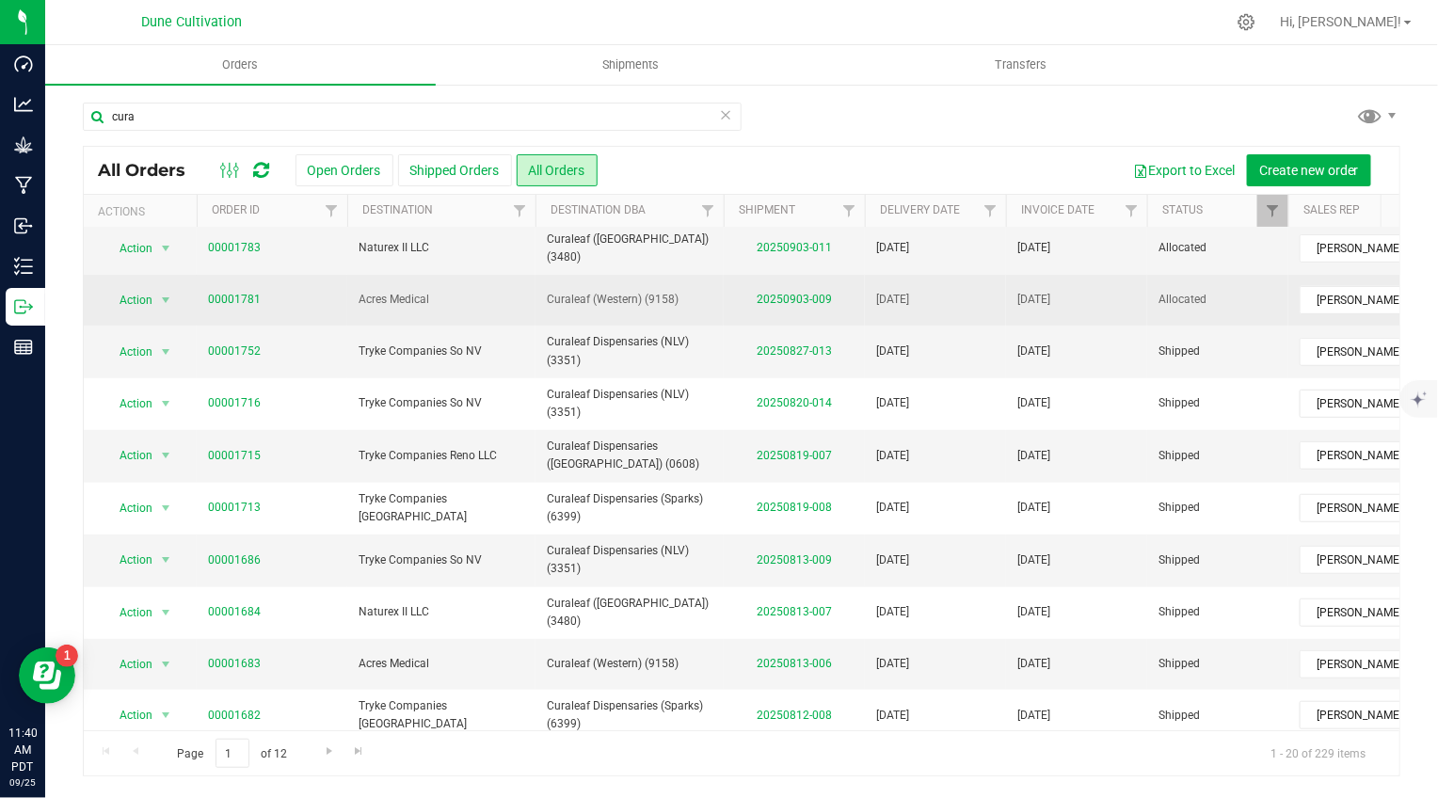
scroll to position [377, 0]
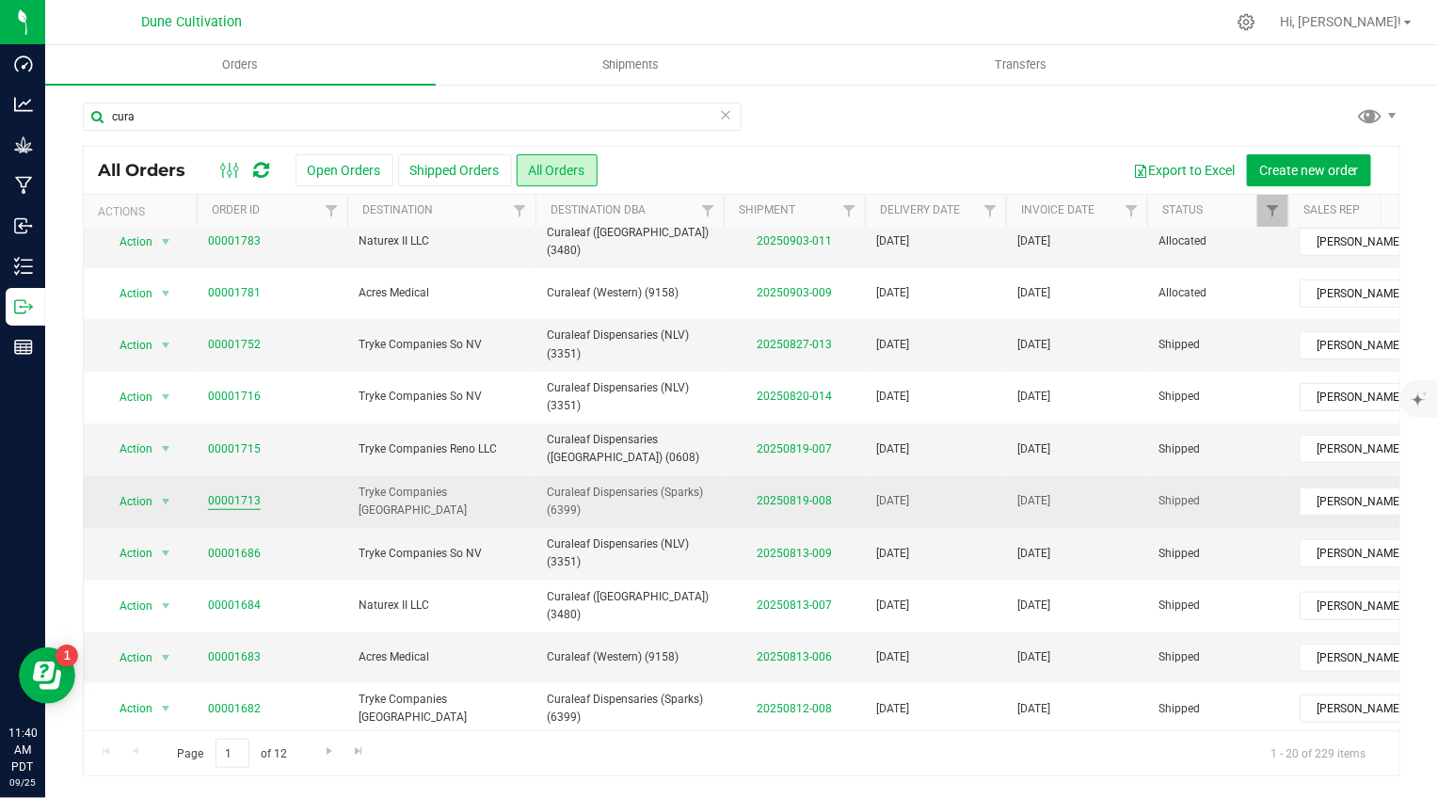
click at [239, 499] on link "00001713" at bounding box center [234, 501] width 53 height 18
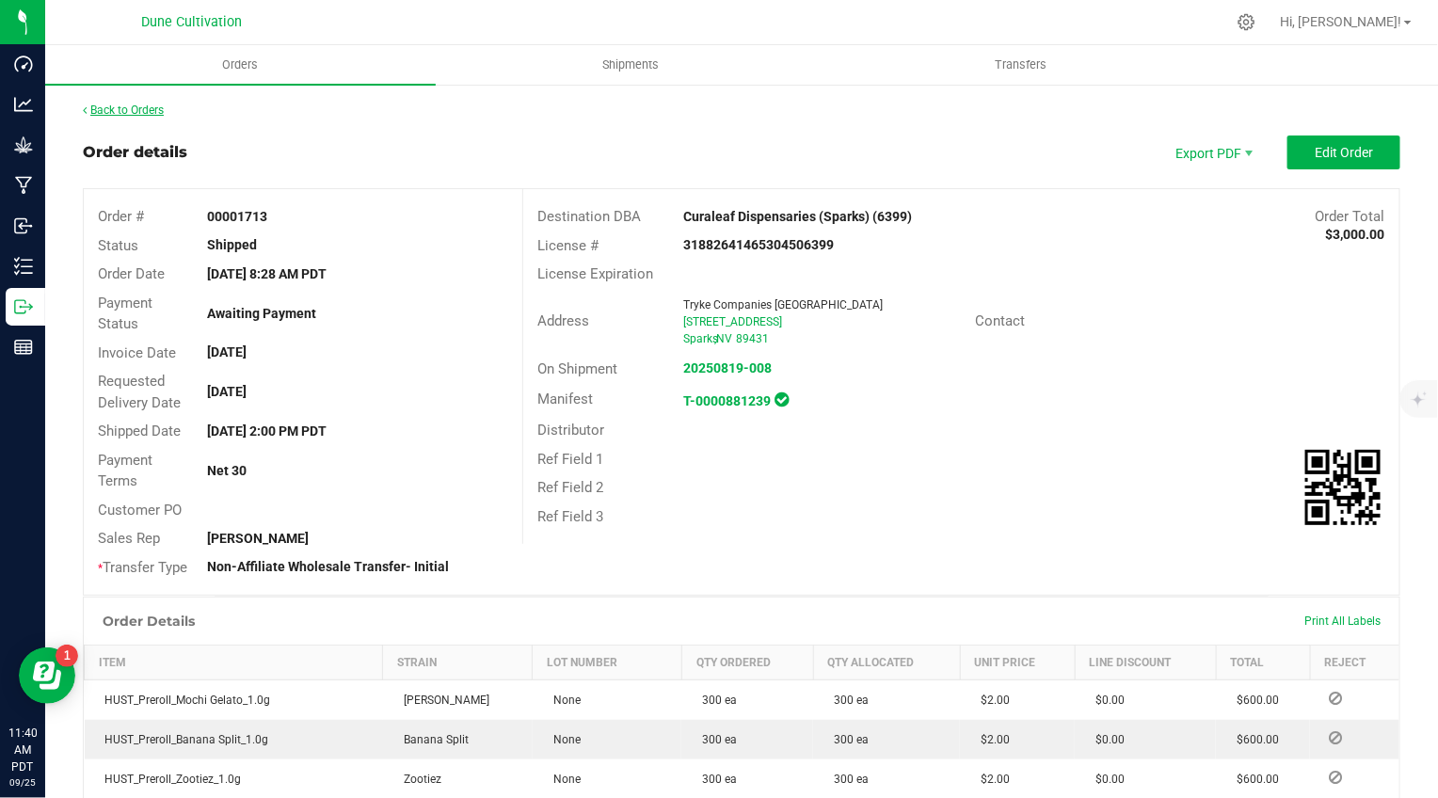
click at [139, 104] on link "Back to Orders" at bounding box center [123, 110] width 81 height 13
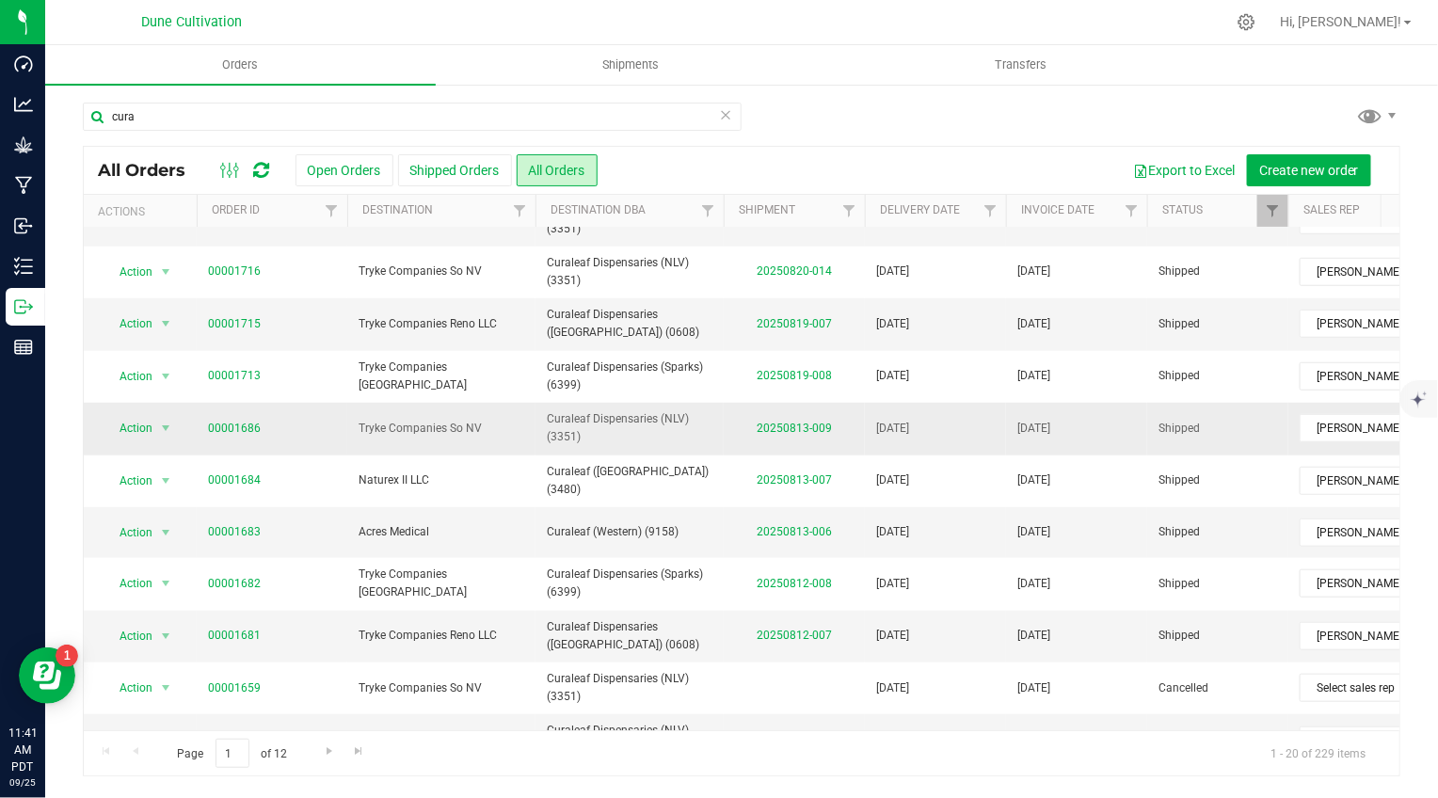
scroll to position [553, 0]
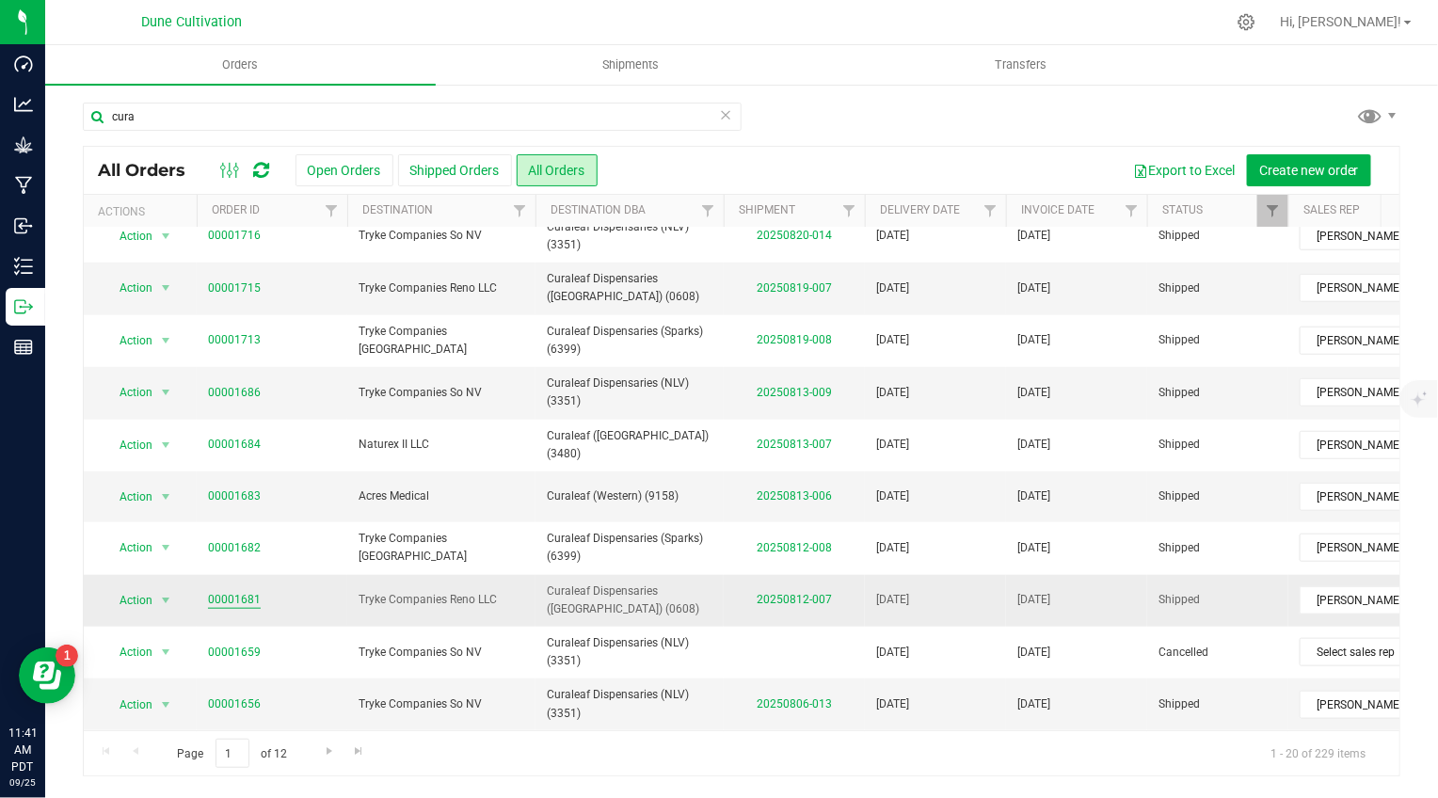
click at [241, 591] on link "00001681" at bounding box center [234, 600] width 53 height 18
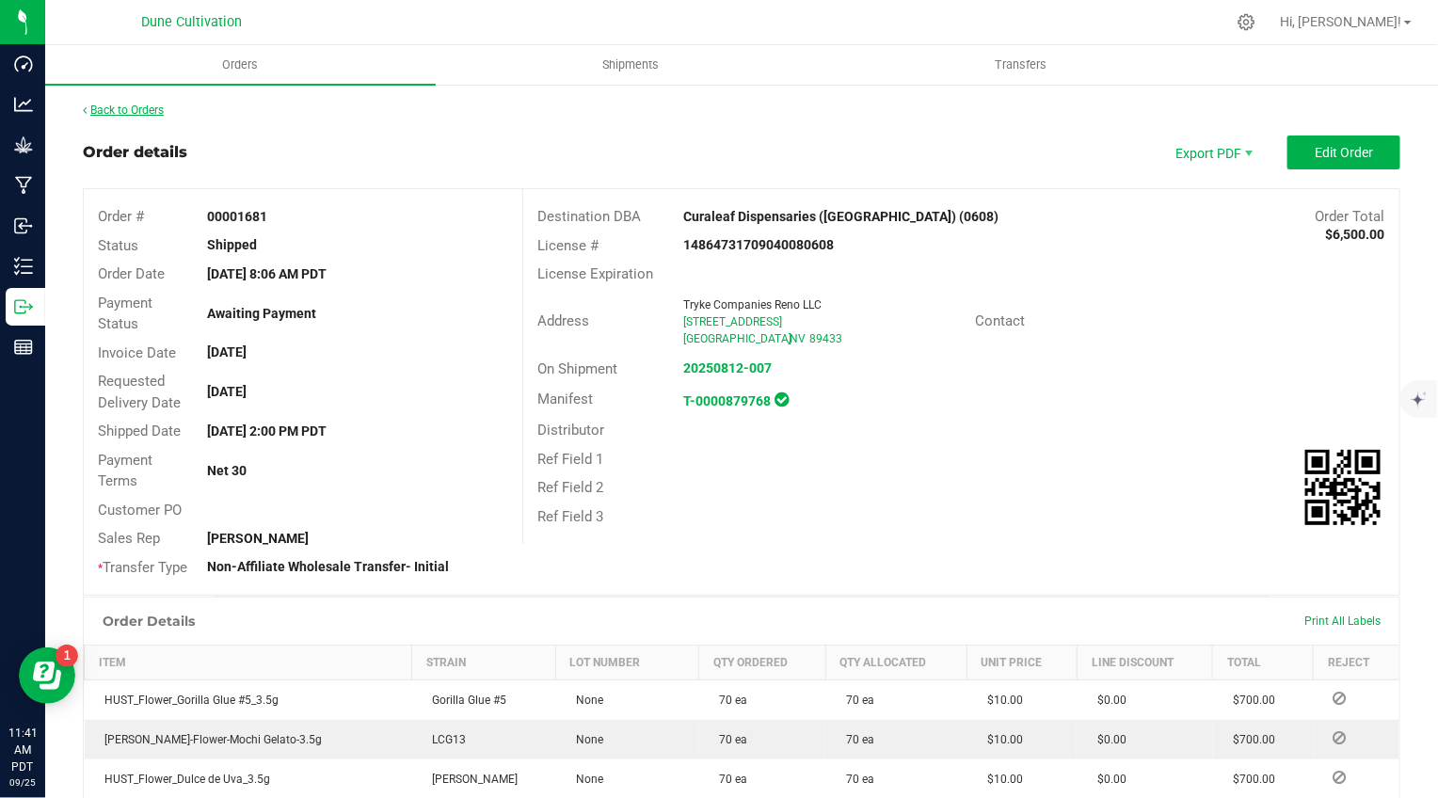
click at [110, 105] on link "Back to Orders" at bounding box center [123, 110] width 81 height 13
